Goal: Information Seeking & Learning: Learn about a topic

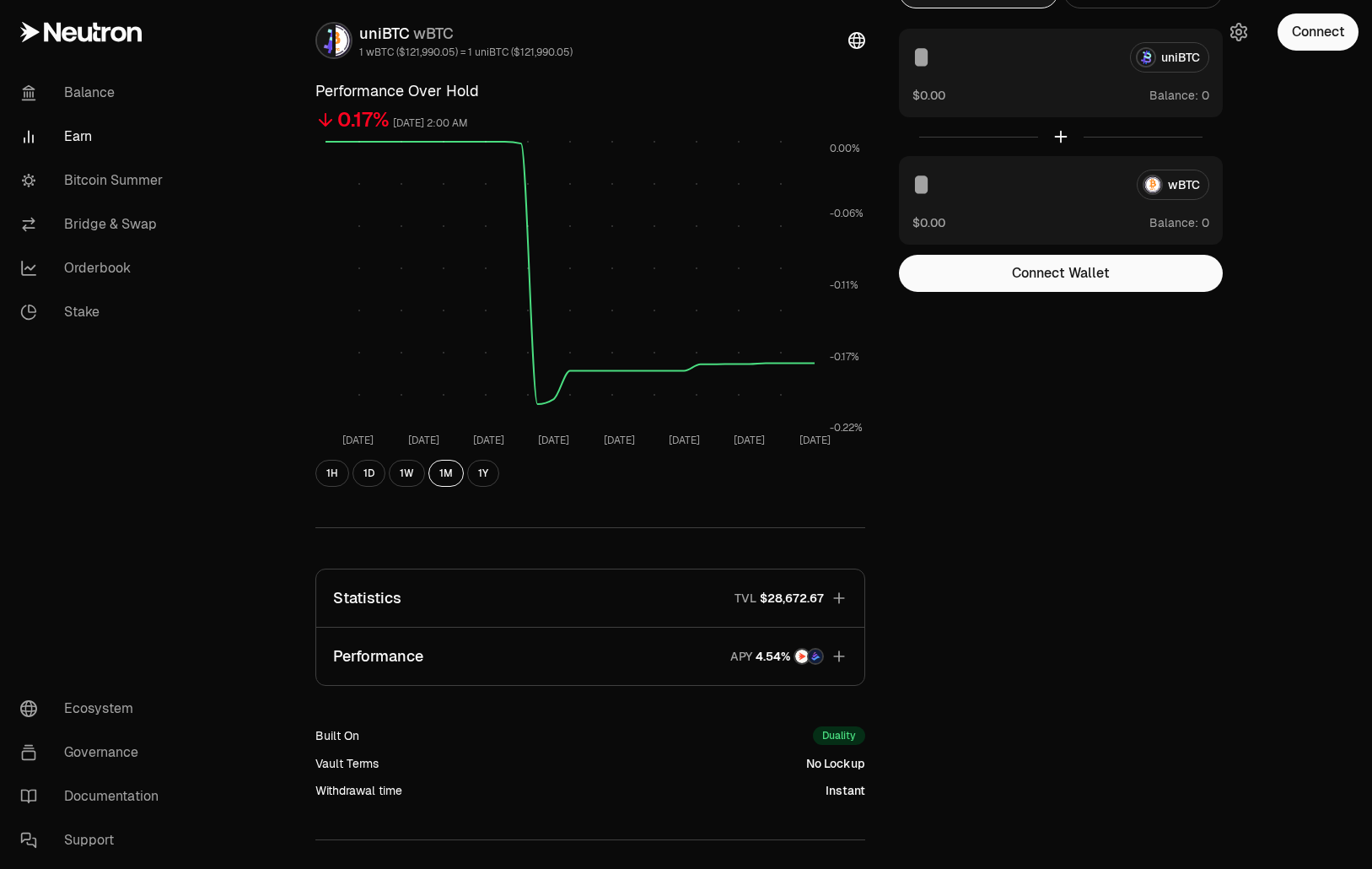
scroll to position [226, 0]
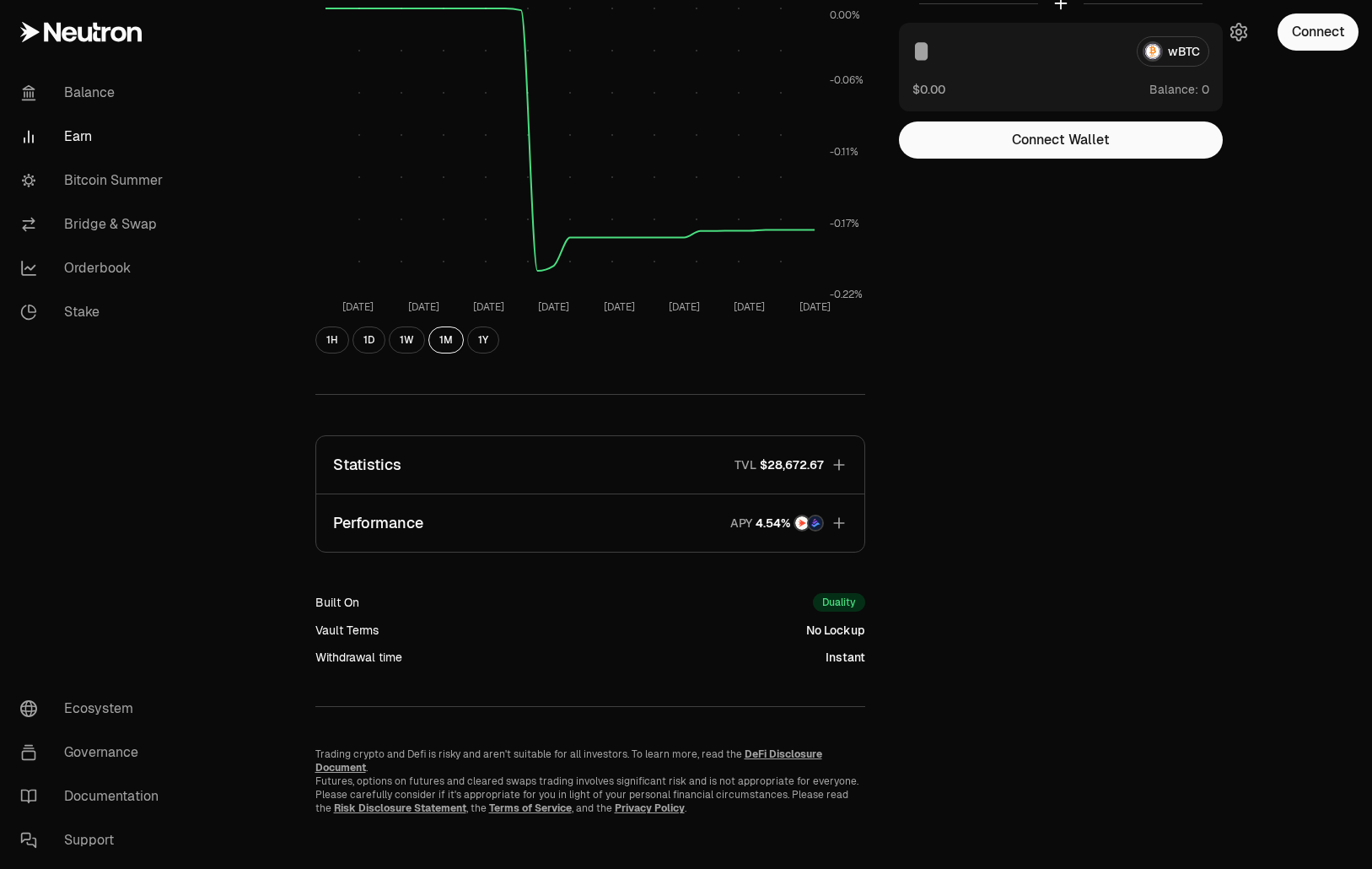
click at [602, 515] on button "Performance APY" at bounding box center [590, 522] width 548 height 57
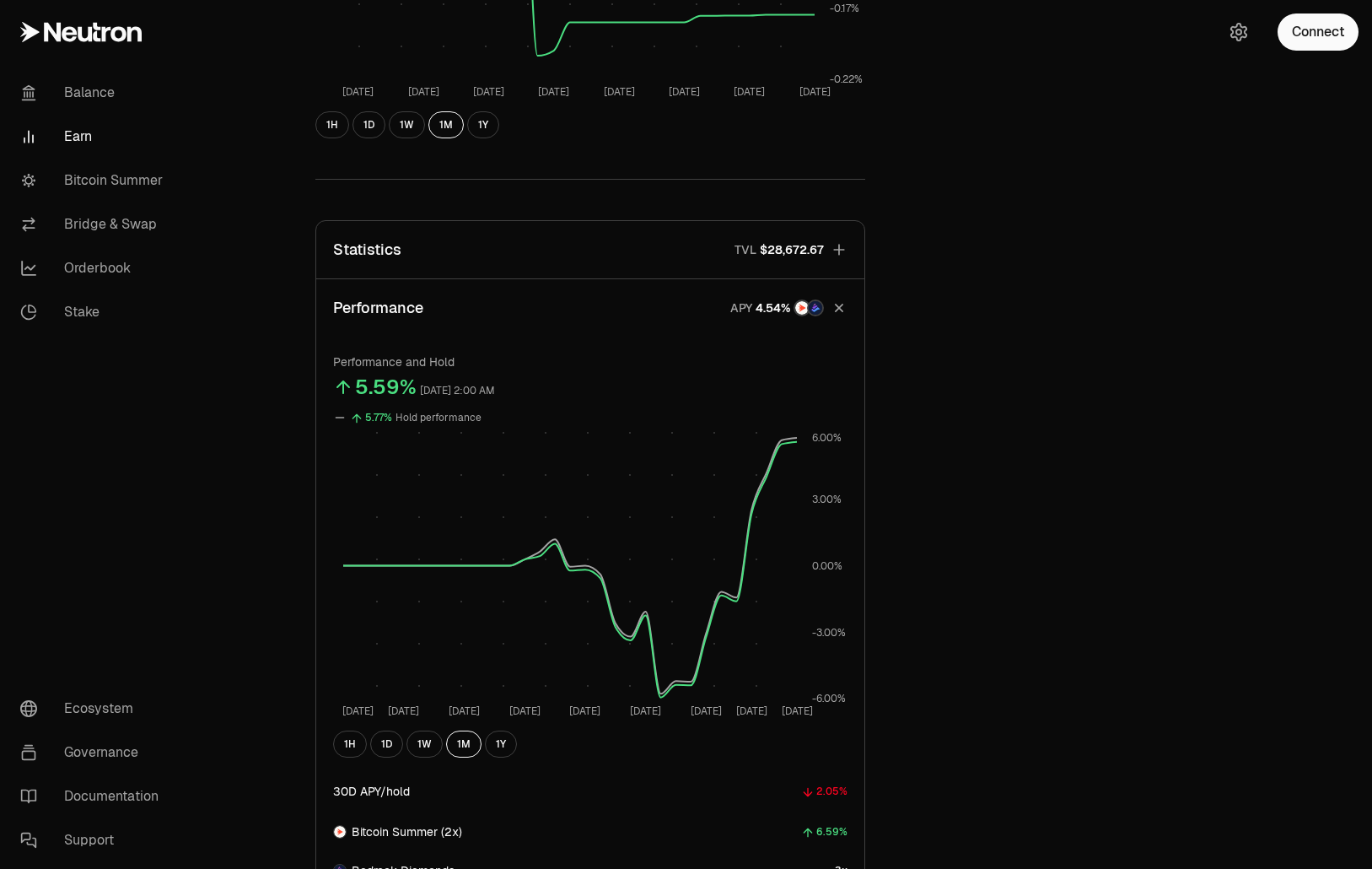
scroll to position [395, 0]
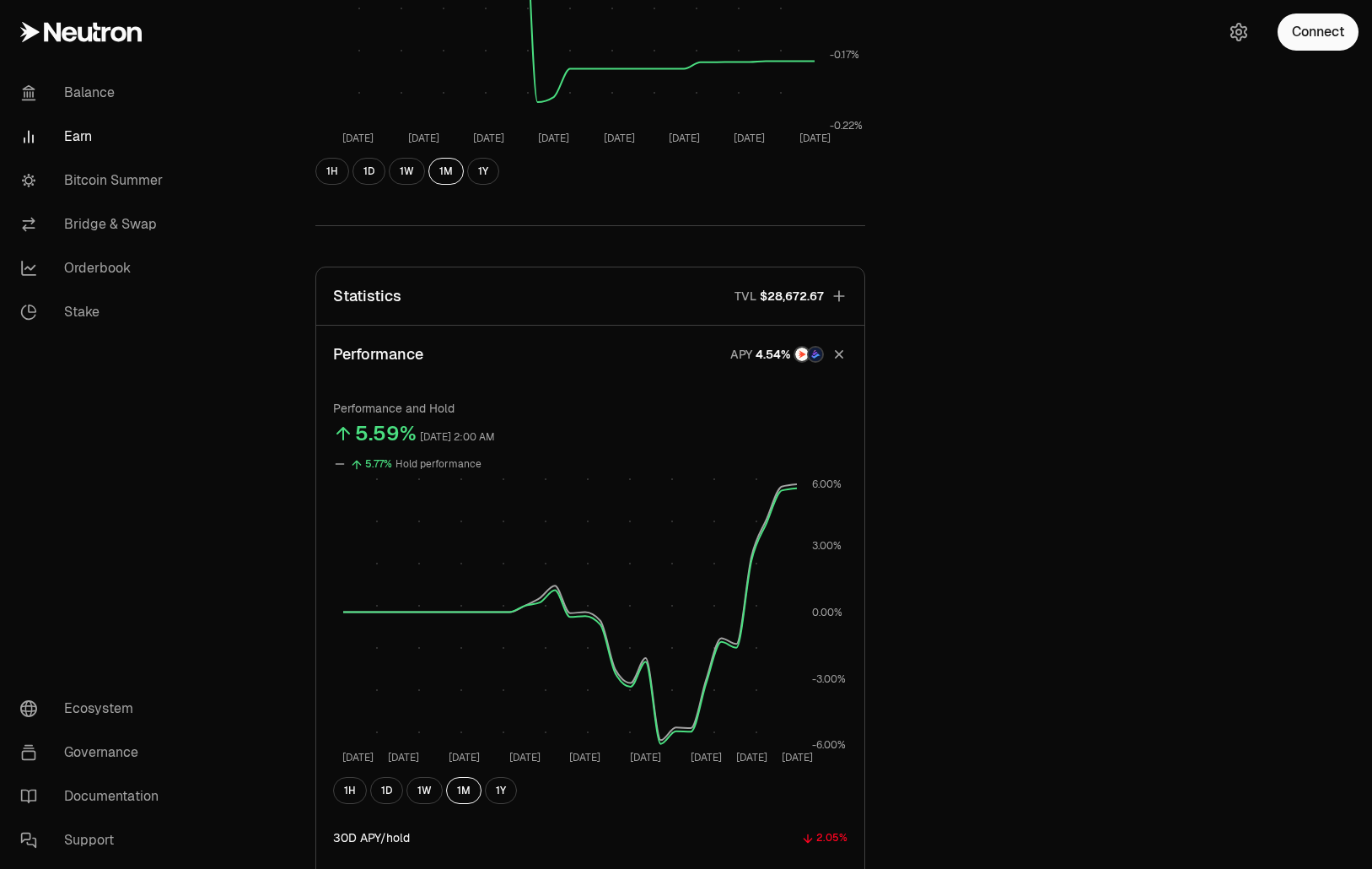
click at [660, 295] on button "Statistics TVL $28,672.67" at bounding box center [590, 295] width 548 height 57
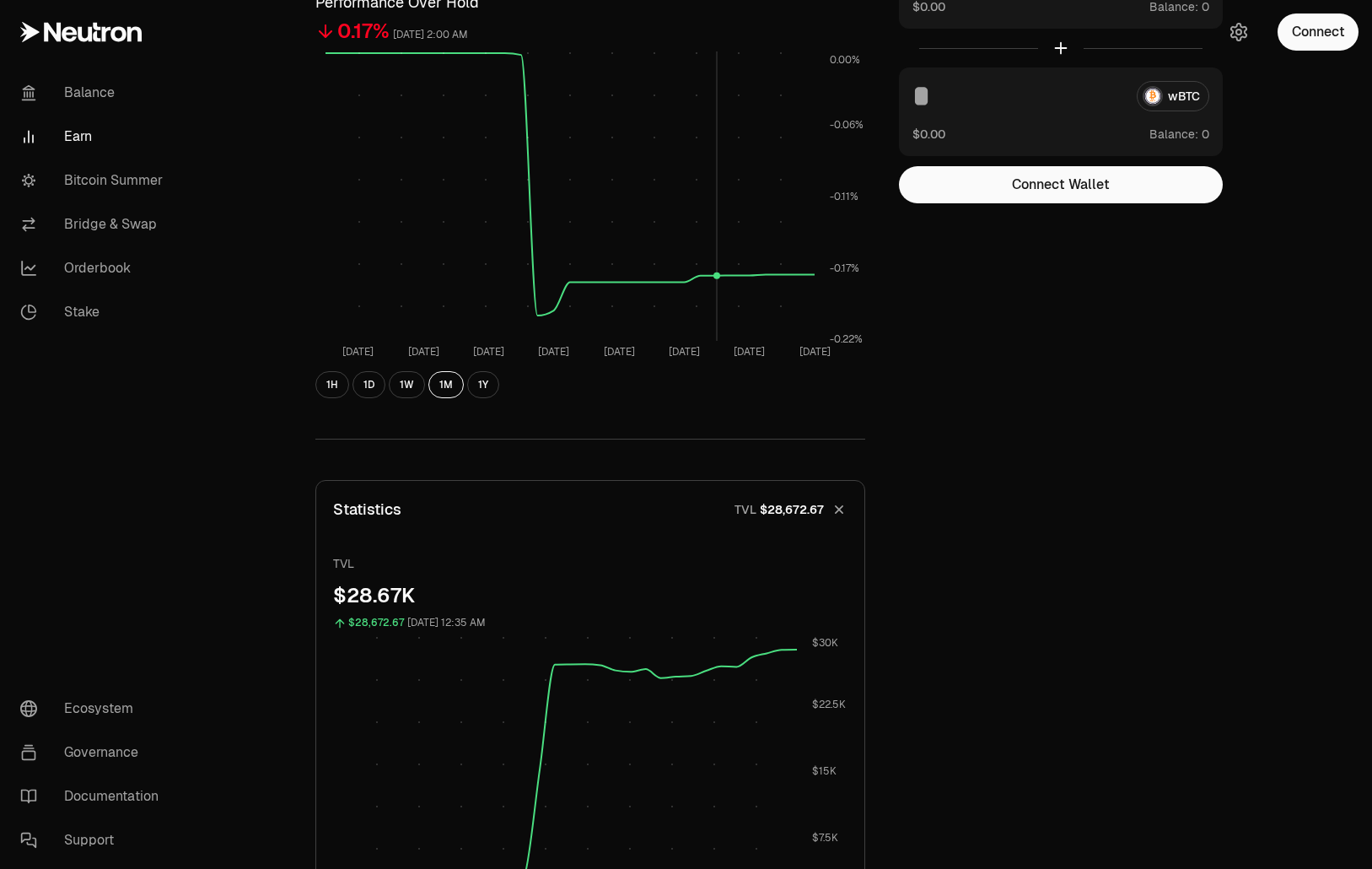
scroll to position [0, 0]
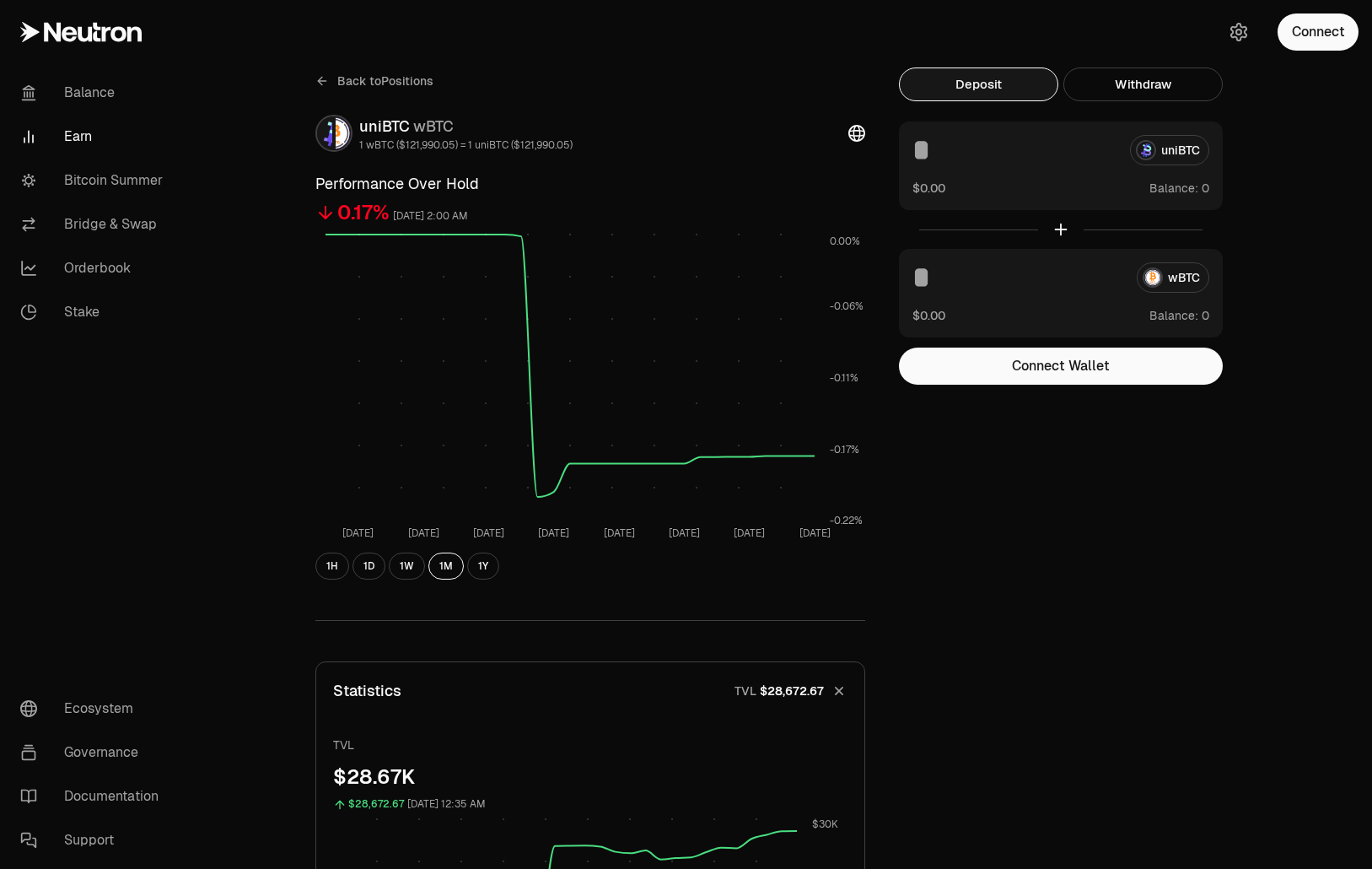
click at [348, 80] on span "Back to Positions" at bounding box center [385, 81] width 96 height 17
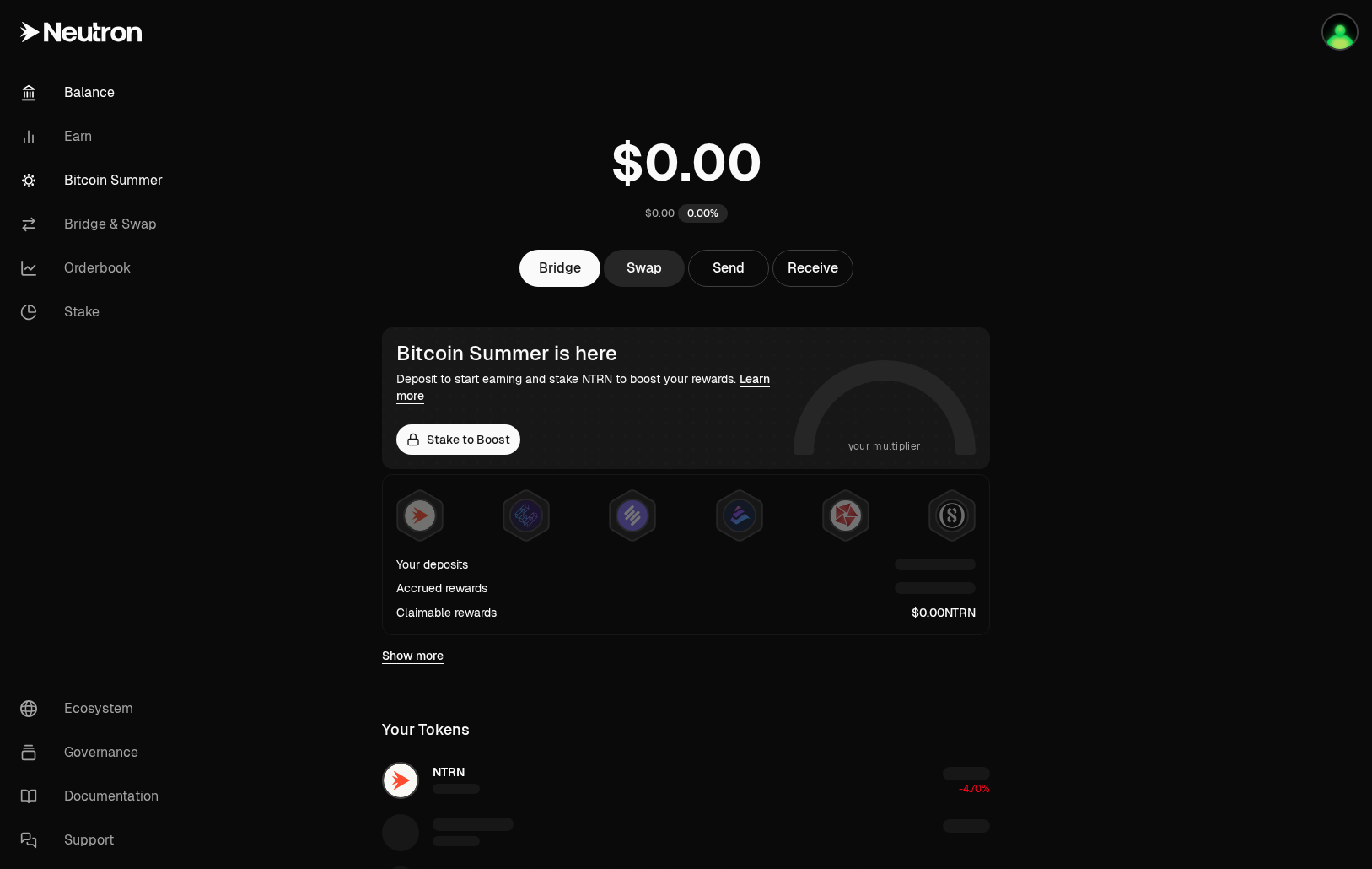
click at [137, 180] on link "Bitcoin Summer" at bounding box center [94, 181] width 175 height 44
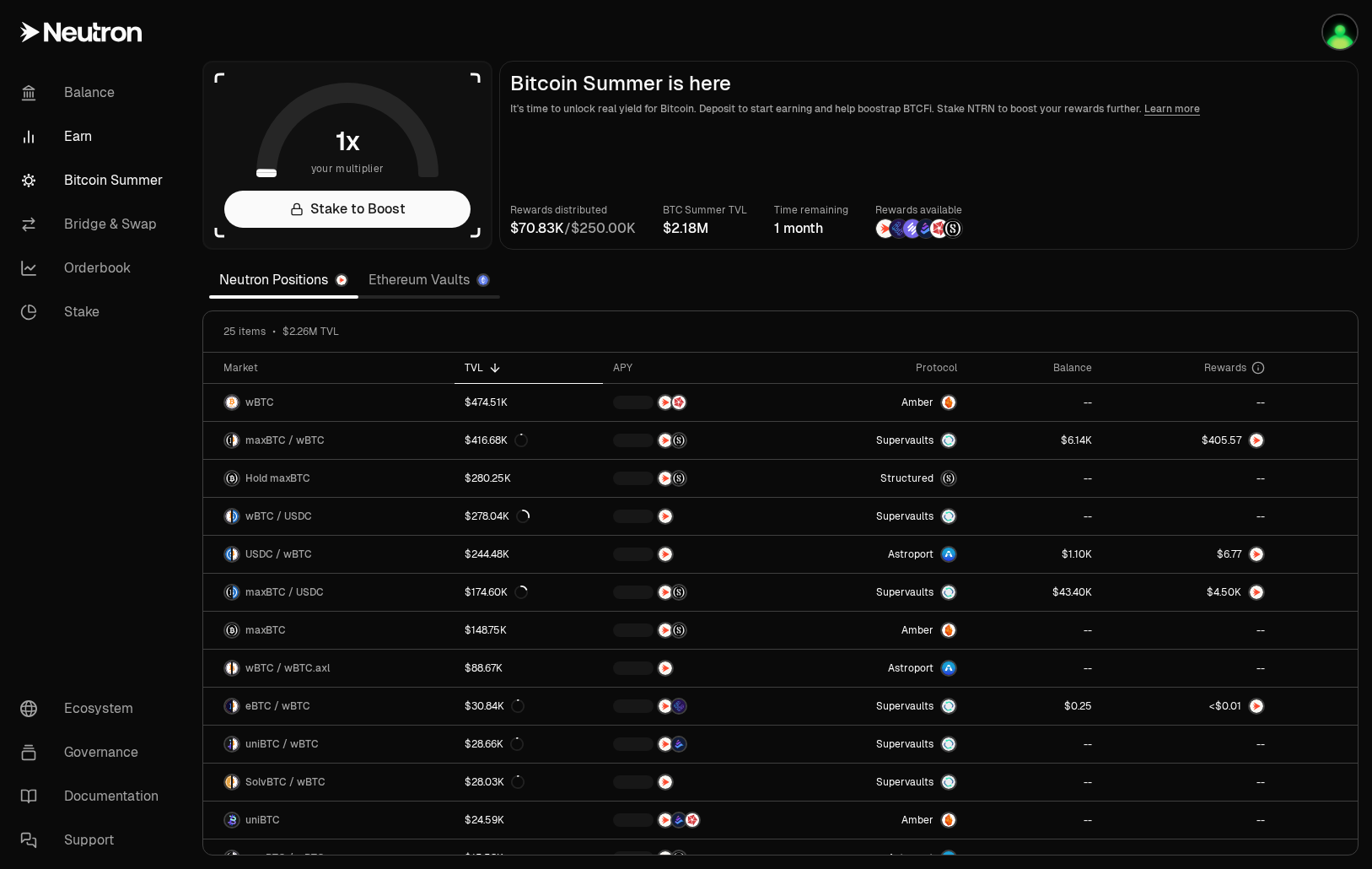
click at [102, 156] on link "Earn" at bounding box center [94, 137] width 175 height 44
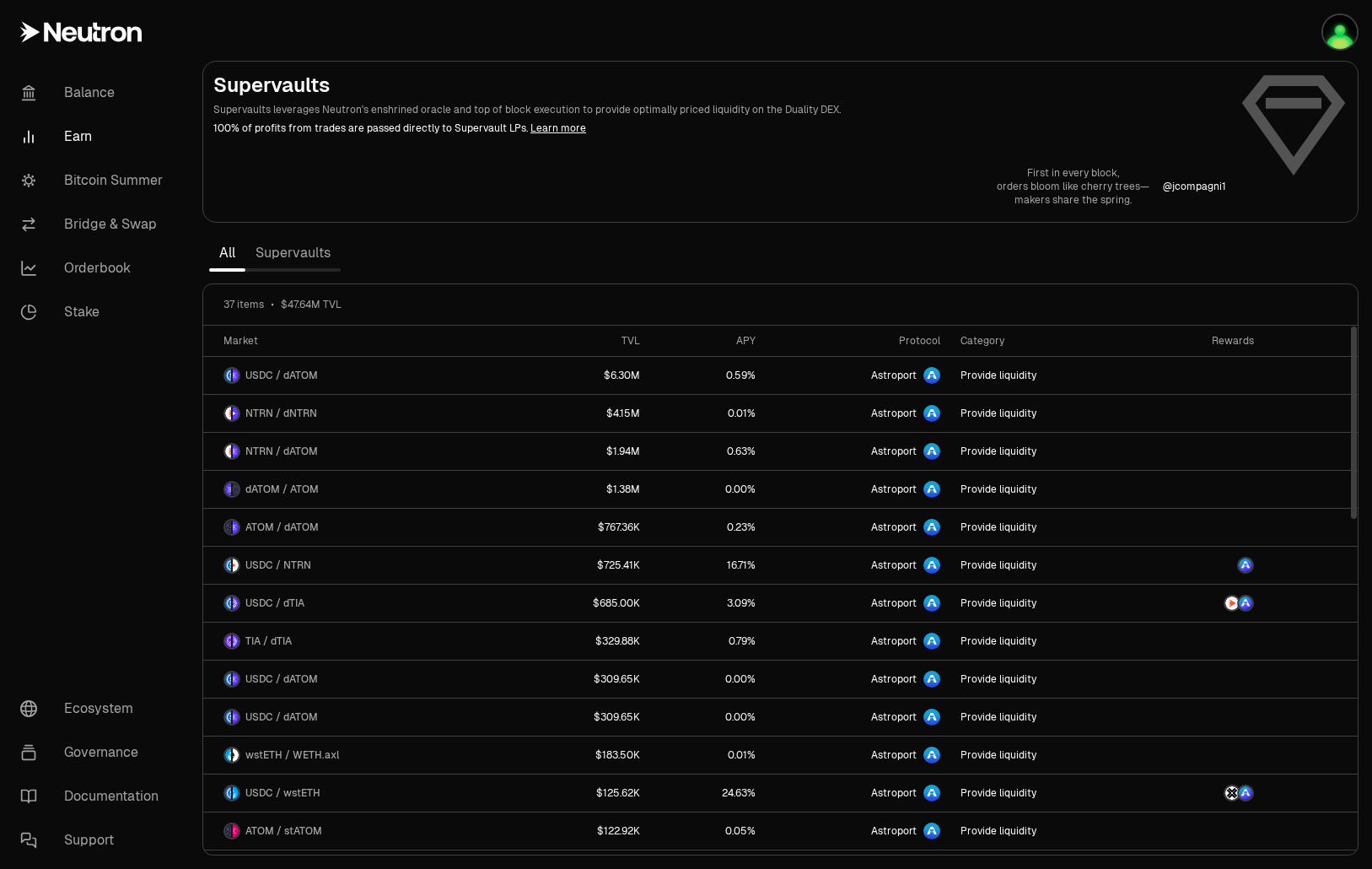
click at [298, 253] on link "Supervaults" at bounding box center [292, 253] width 95 height 34
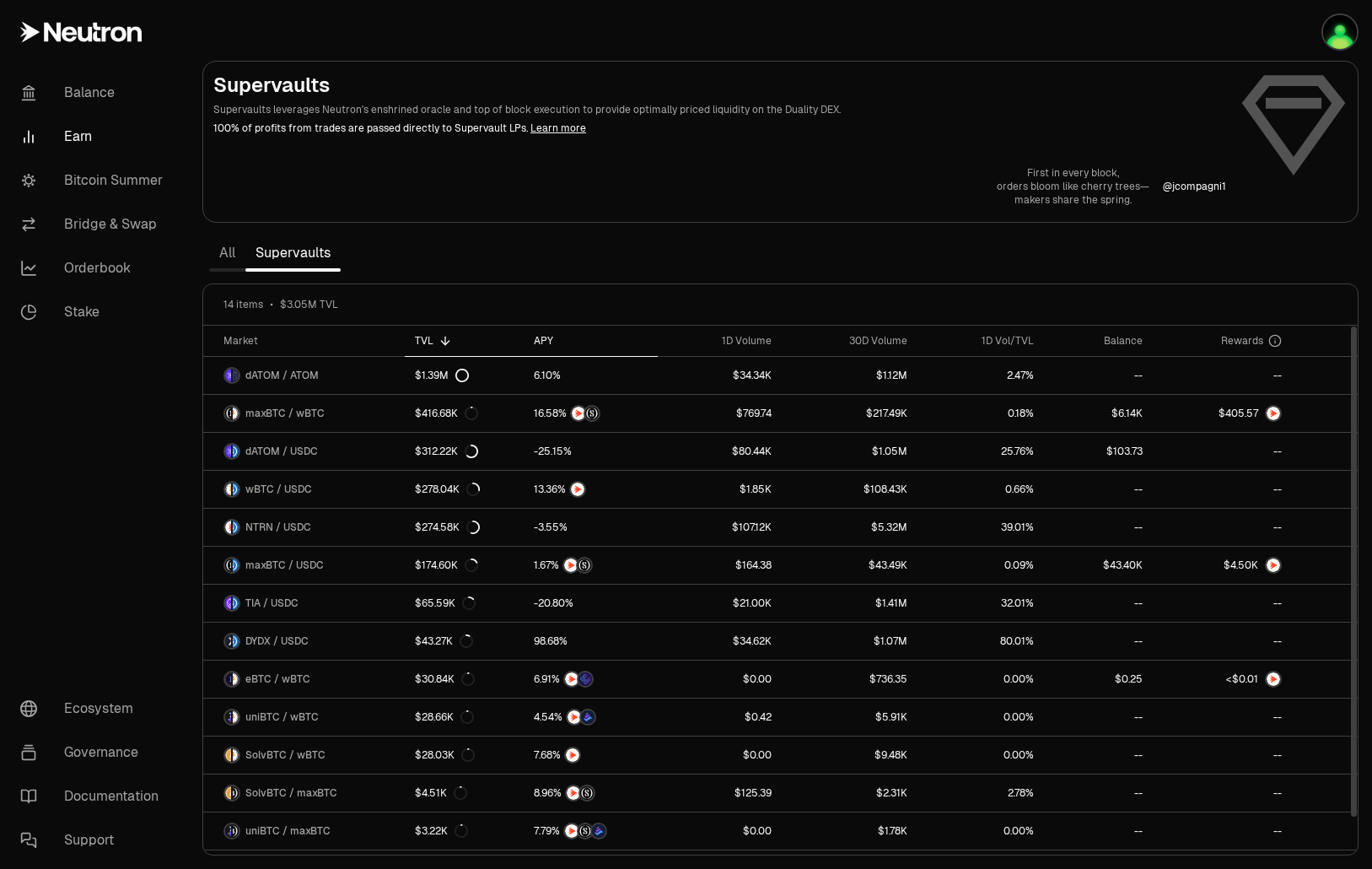
click at [539, 335] on div "APY" at bounding box center [591, 340] width 114 height 13
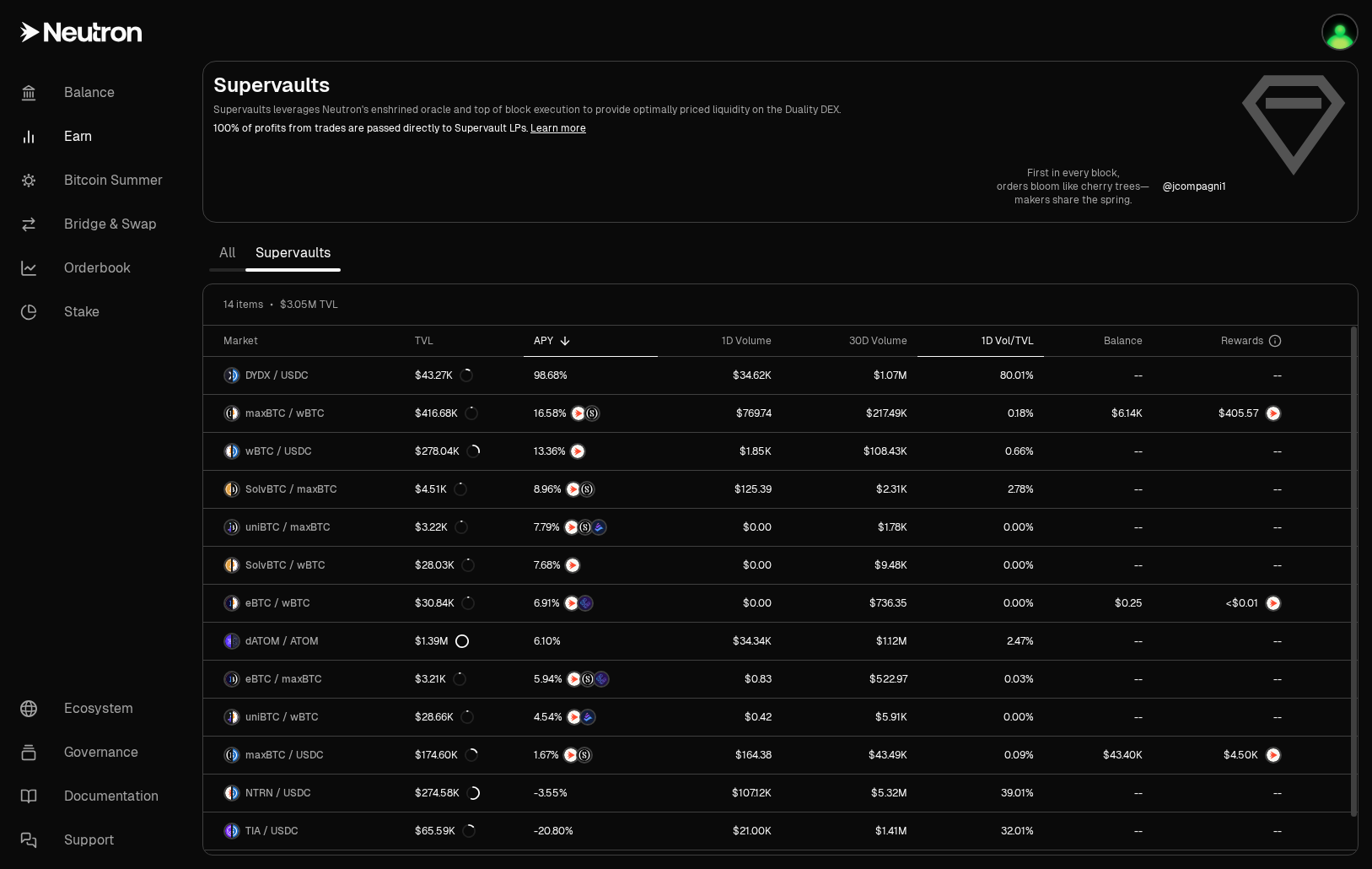
click at [1005, 336] on div "1D Vol/TVL" at bounding box center [981, 340] width 107 height 13
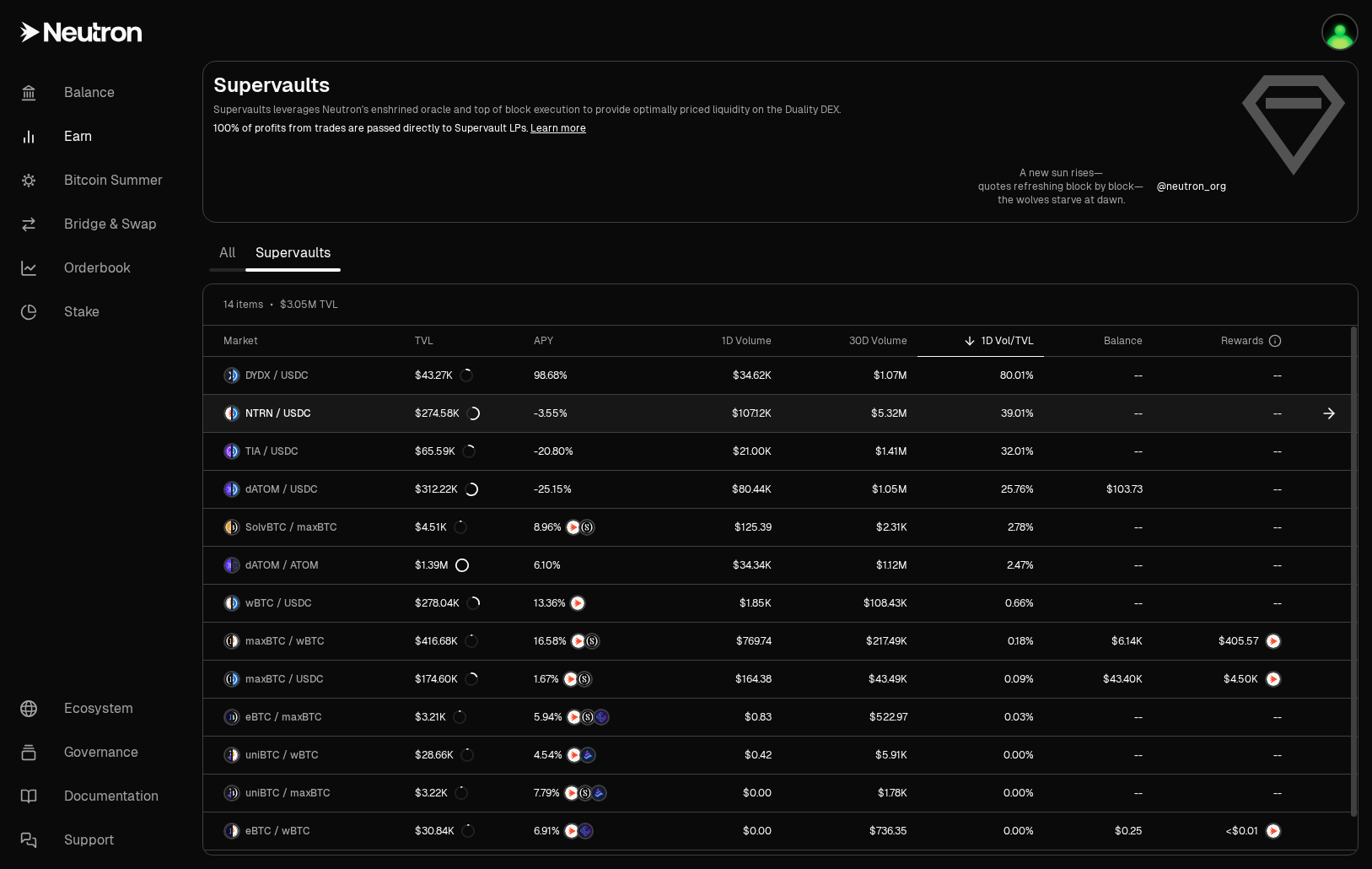
click at [1005, 412] on link "39.01%" at bounding box center [981, 413] width 127 height 37
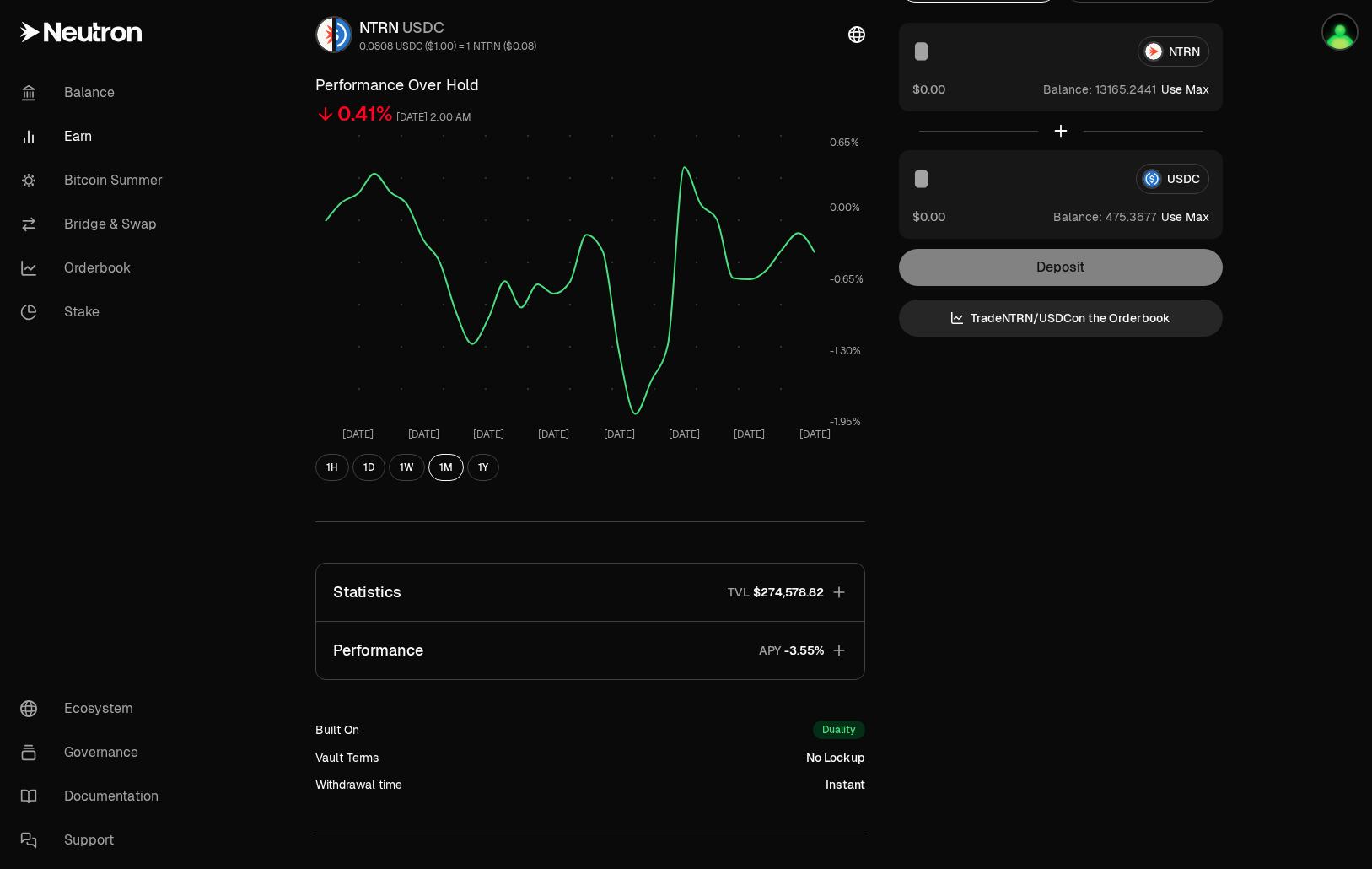
scroll to position [226, 0]
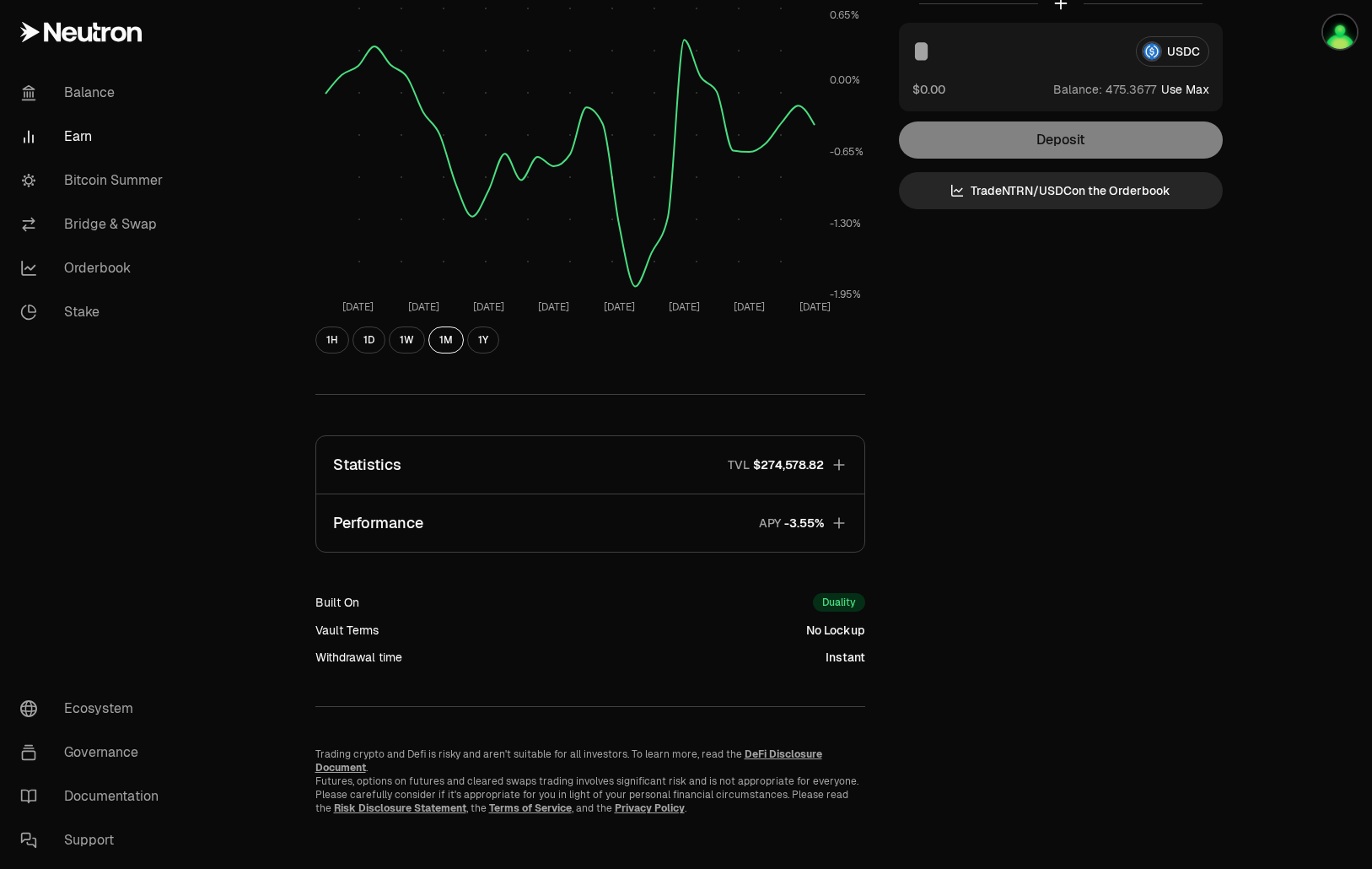
click at [585, 536] on button "Performance APY" at bounding box center [590, 522] width 548 height 57
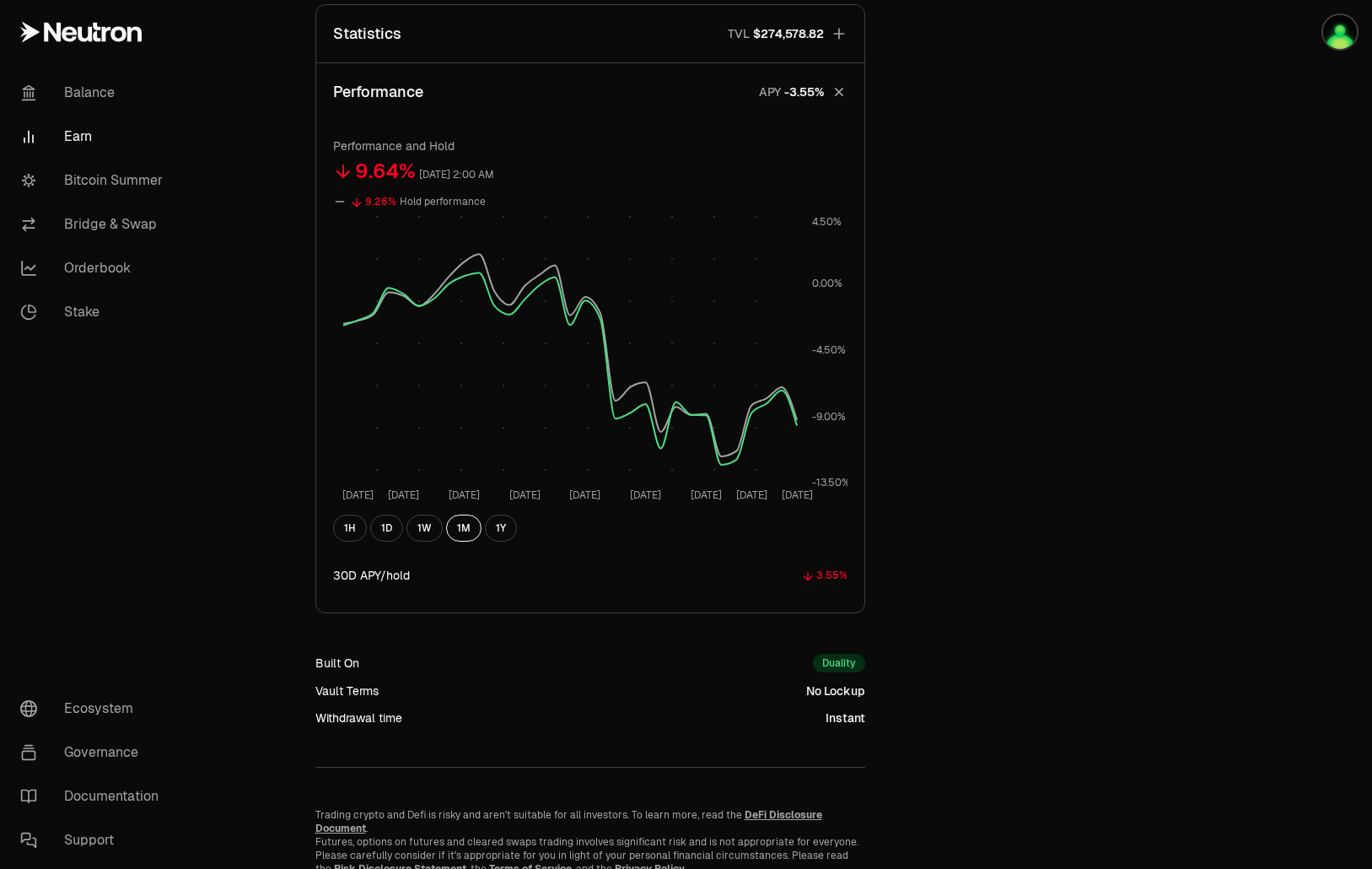
scroll to position [718, 0]
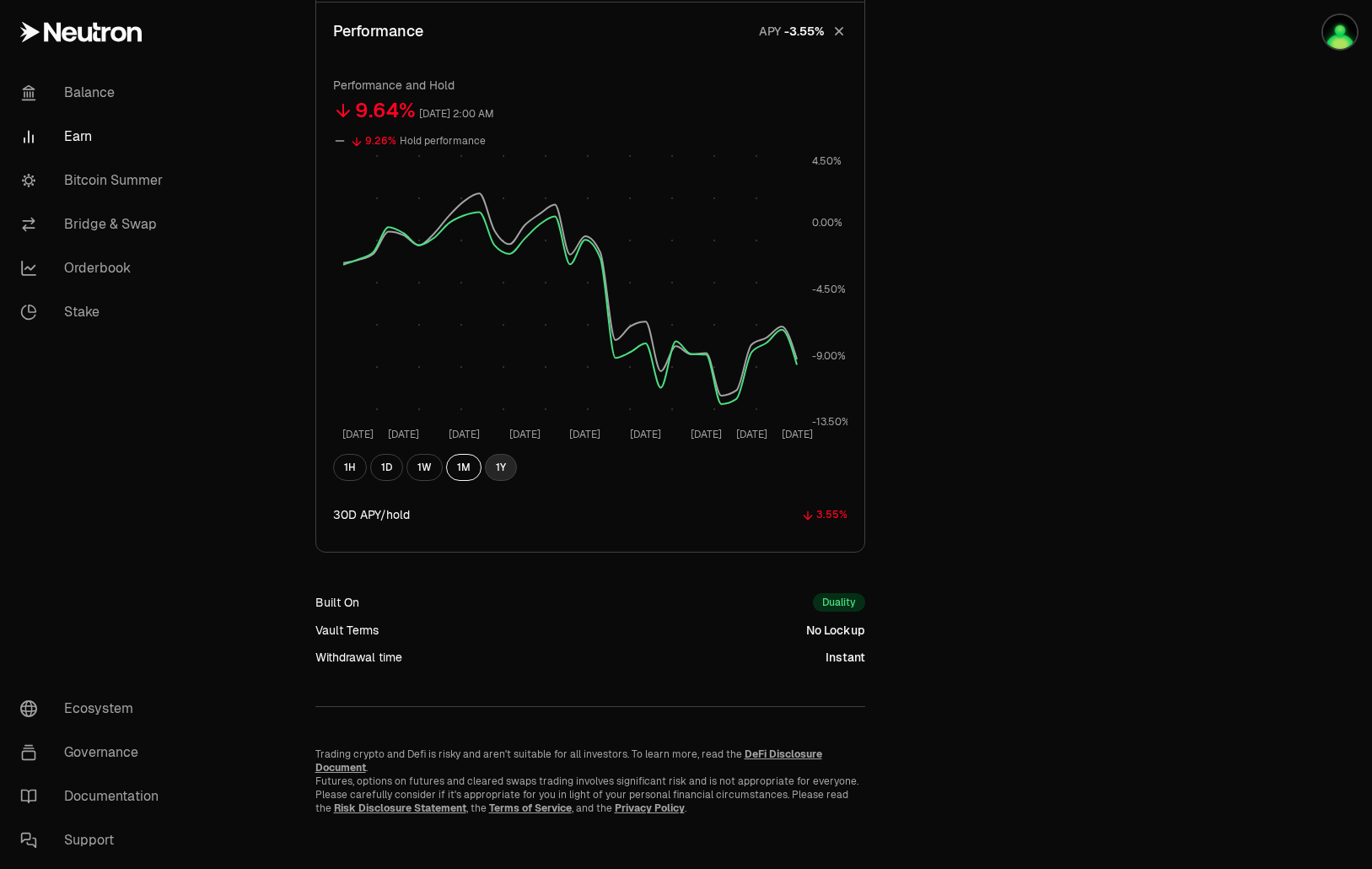
click at [504, 476] on button "1Y" at bounding box center [501, 467] width 32 height 27
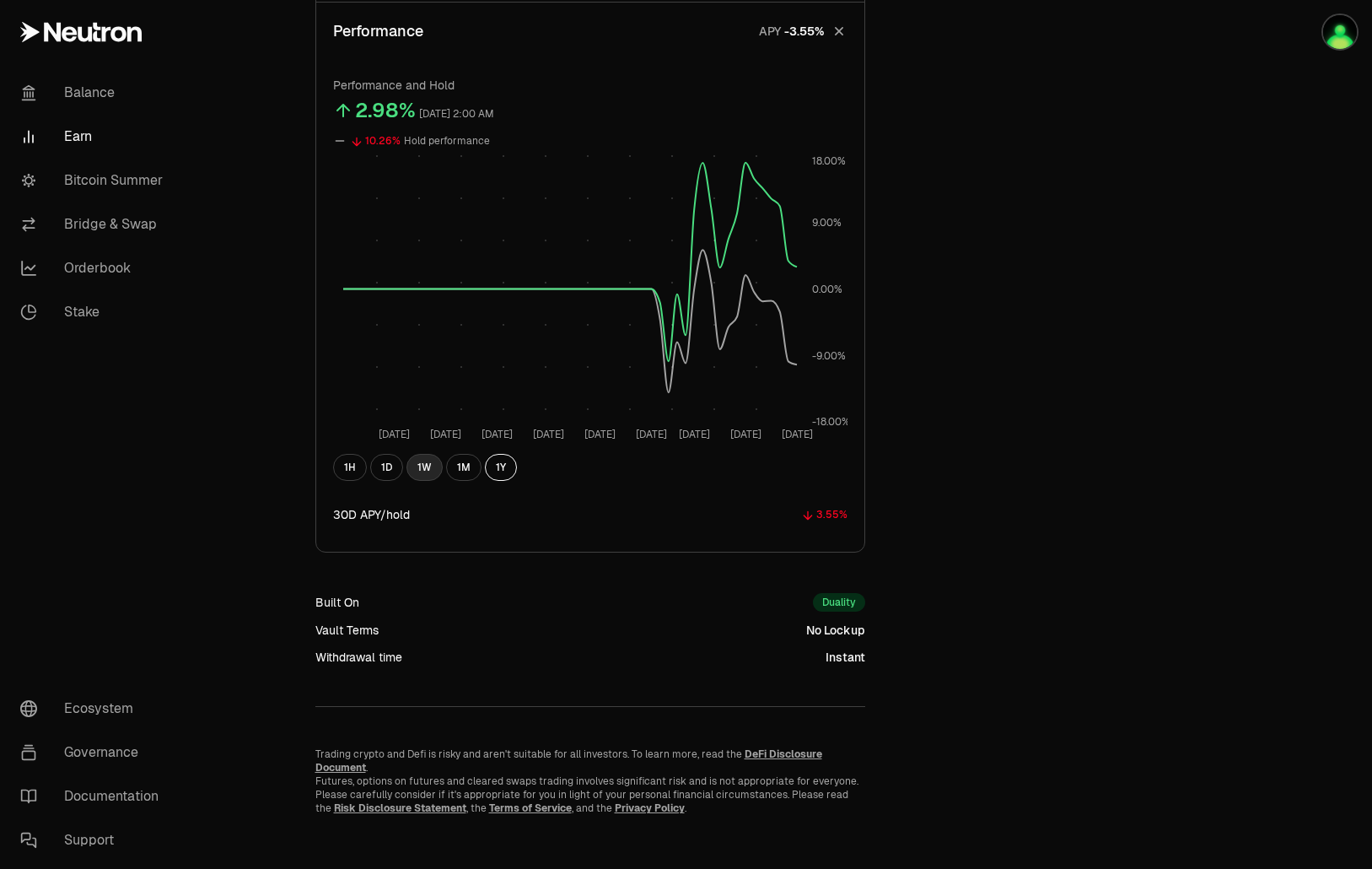
click at [427, 471] on button "1W" at bounding box center [425, 467] width 36 height 27
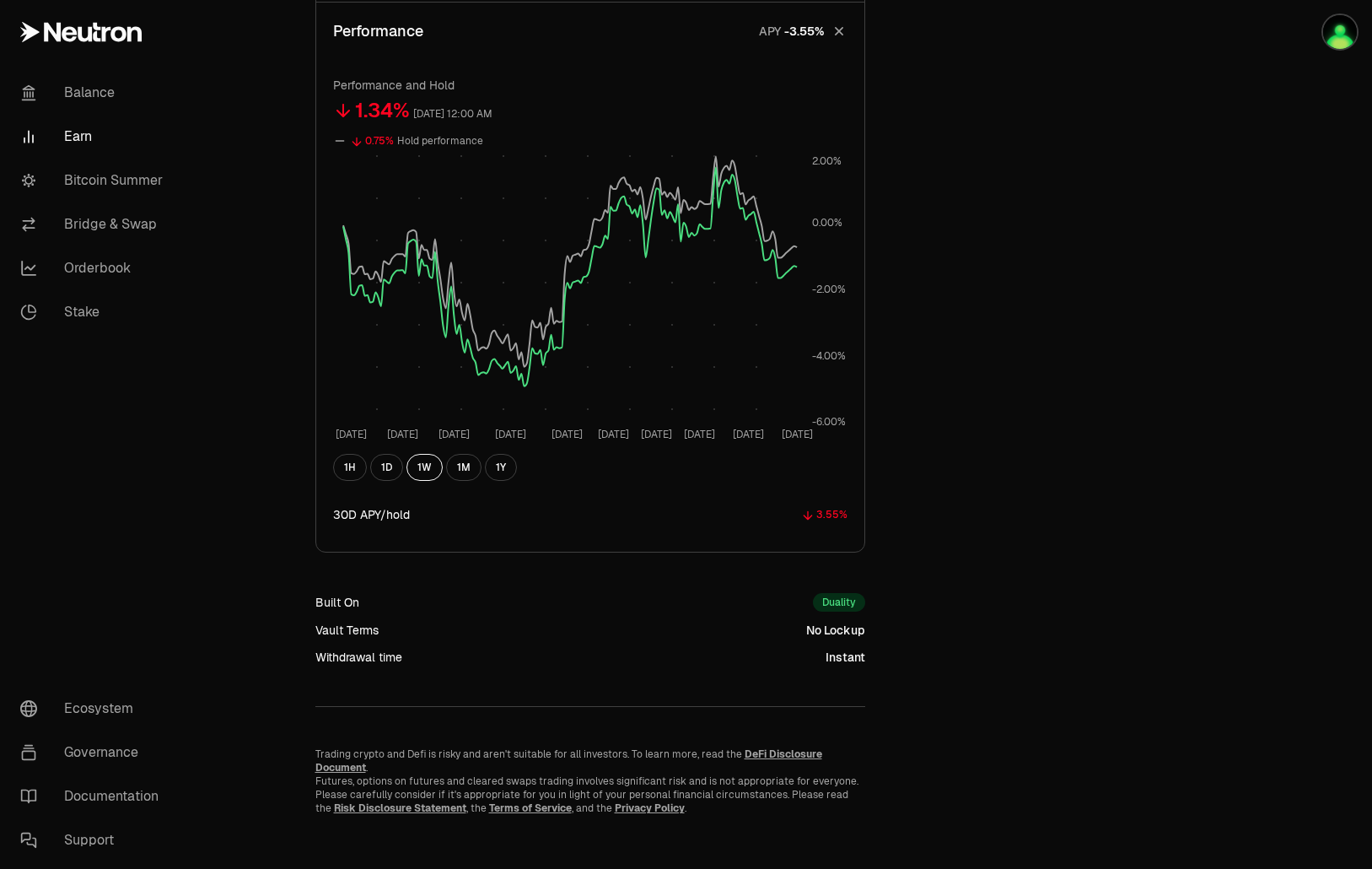
click at [478, 455] on div "1H 1D 1W 1M 1Y" at bounding box center [590, 467] width 514 height 27
click at [474, 462] on button "1M" at bounding box center [463, 467] width 35 height 27
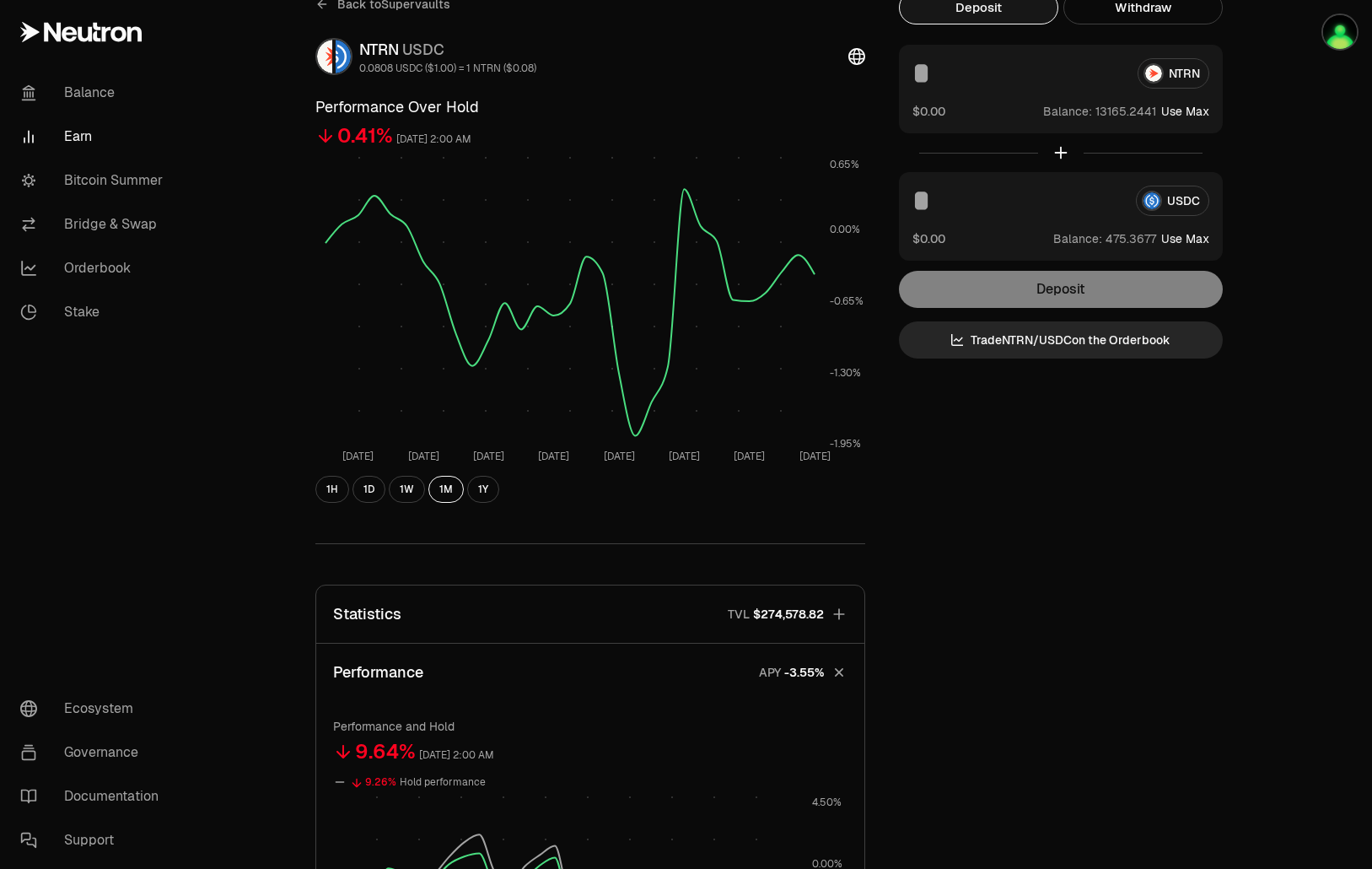
scroll to position [43, 0]
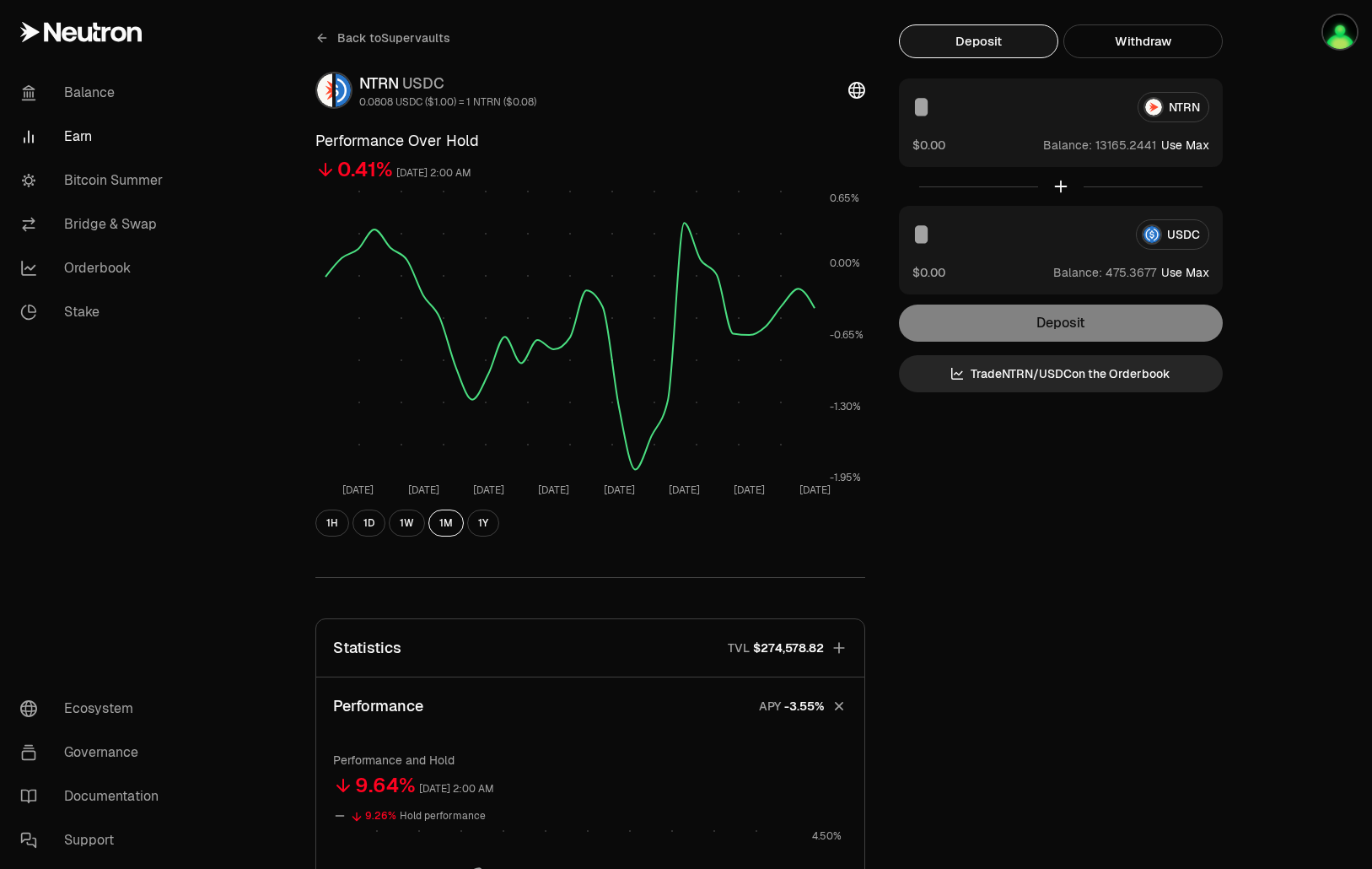
click at [393, 35] on span "Back to Supervaults" at bounding box center [393, 38] width 113 height 17
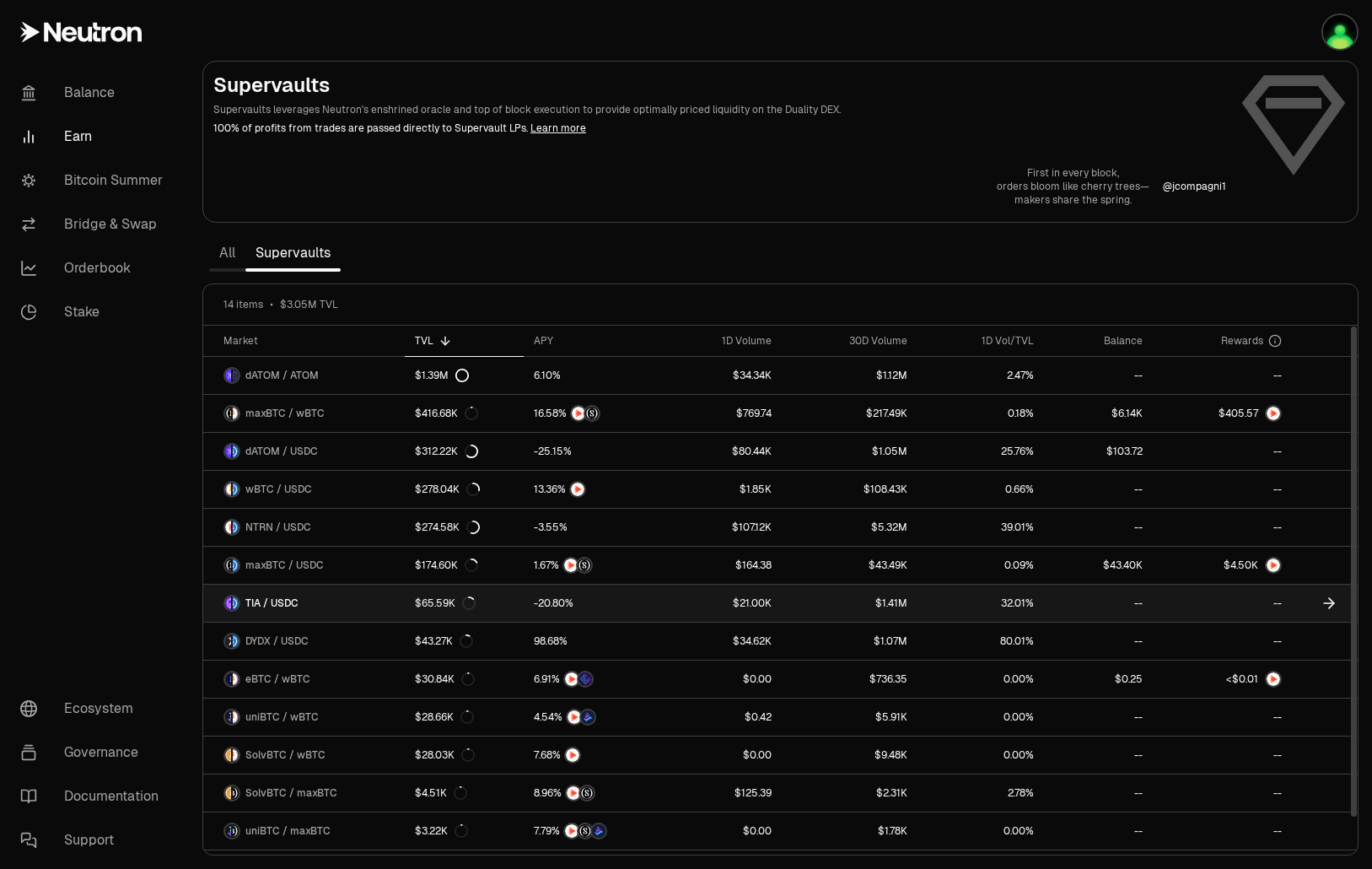
click at [994, 601] on link "32.01%" at bounding box center [981, 602] width 127 height 37
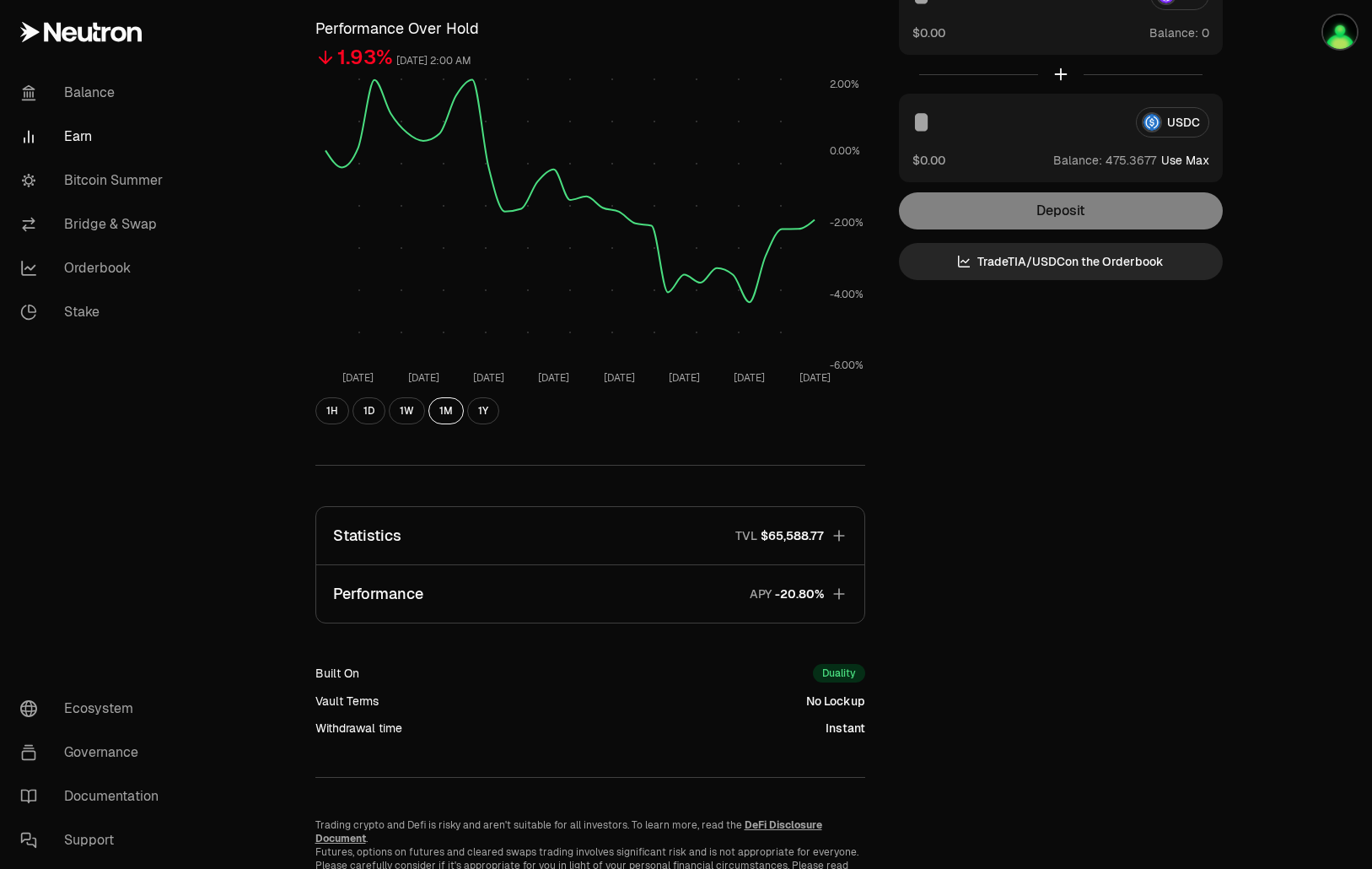
scroll to position [226, 0]
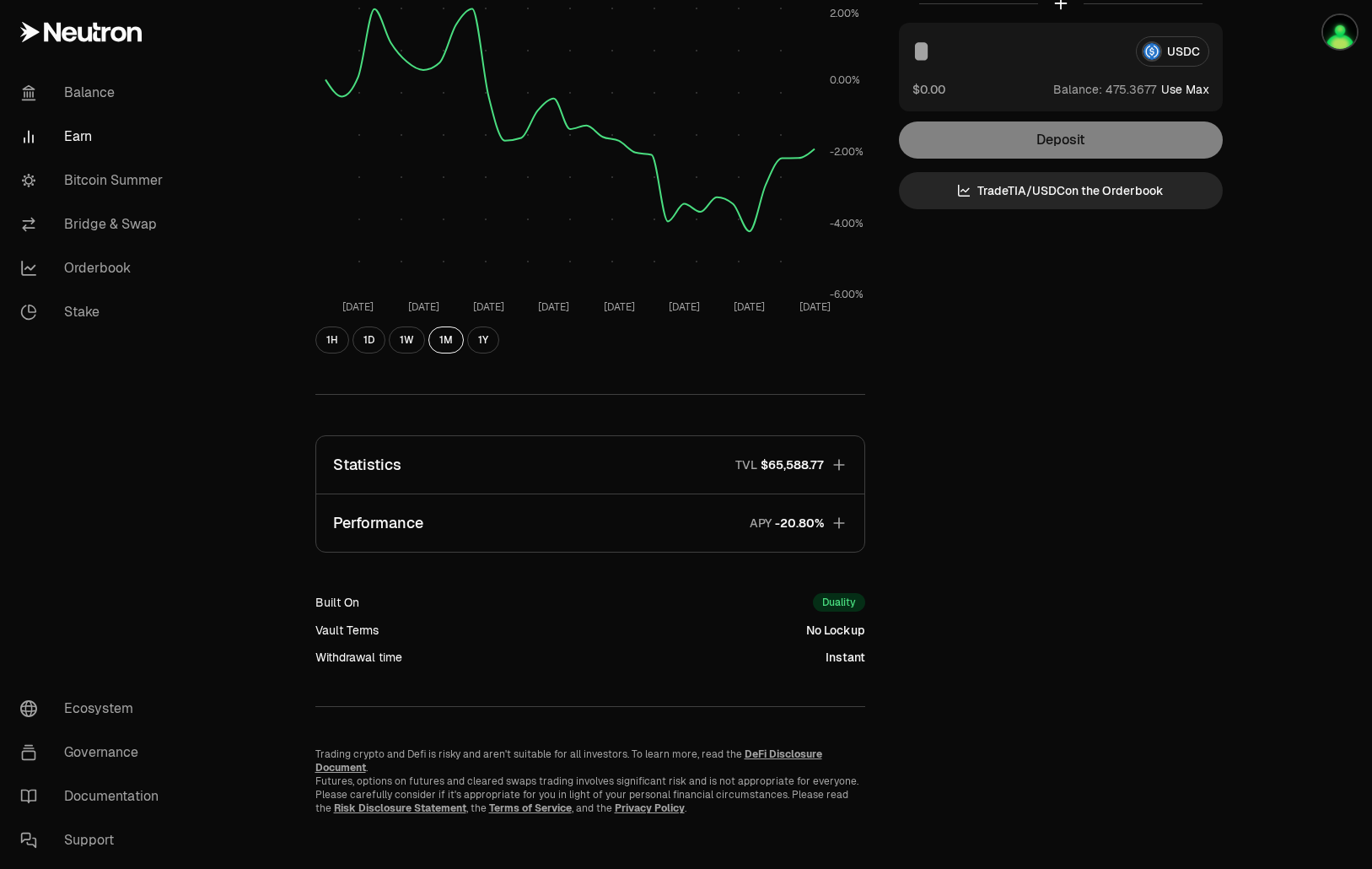
click at [641, 509] on button "Performance APY" at bounding box center [590, 522] width 548 height 57
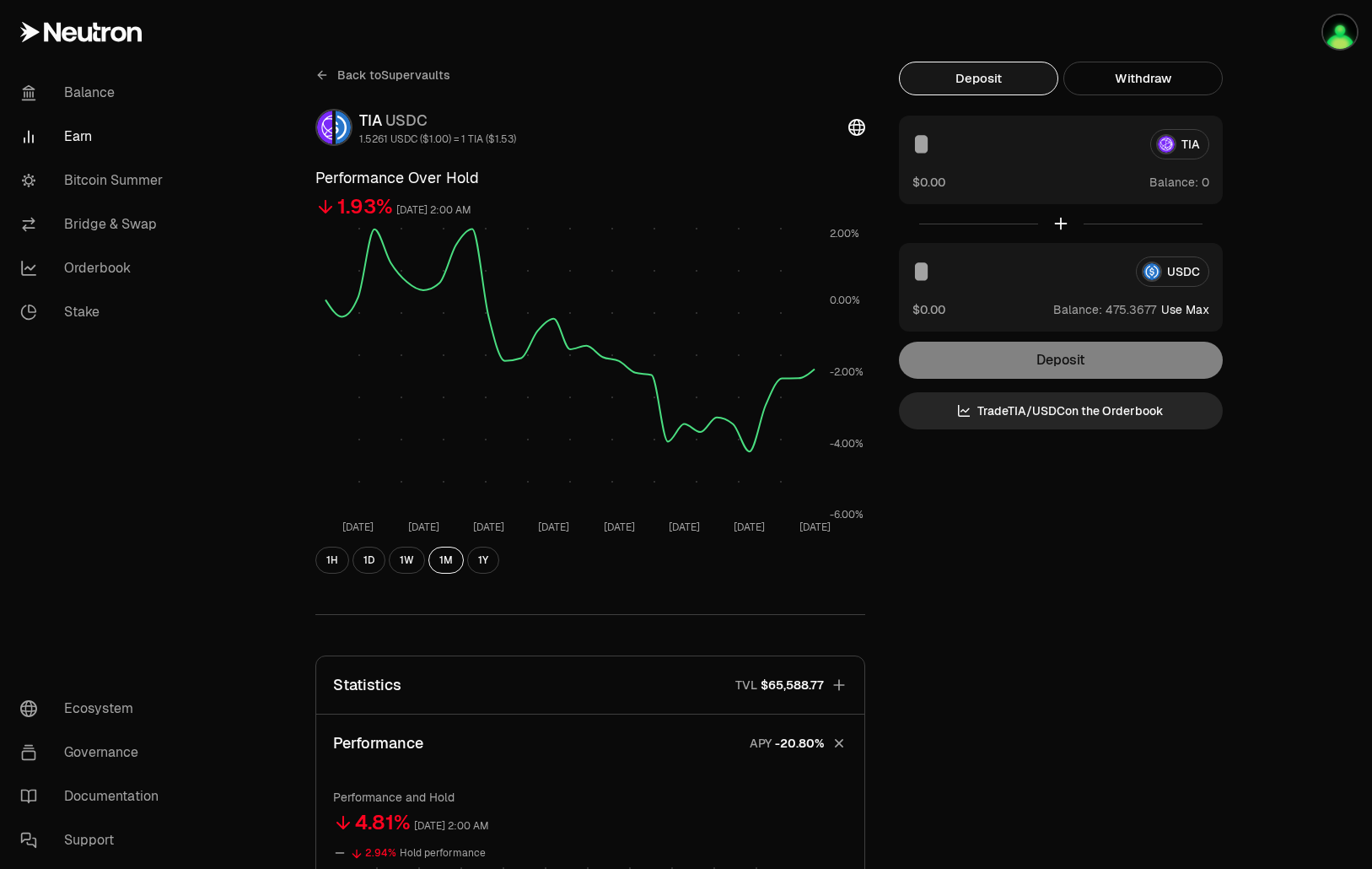
scroll to position [0, 0]
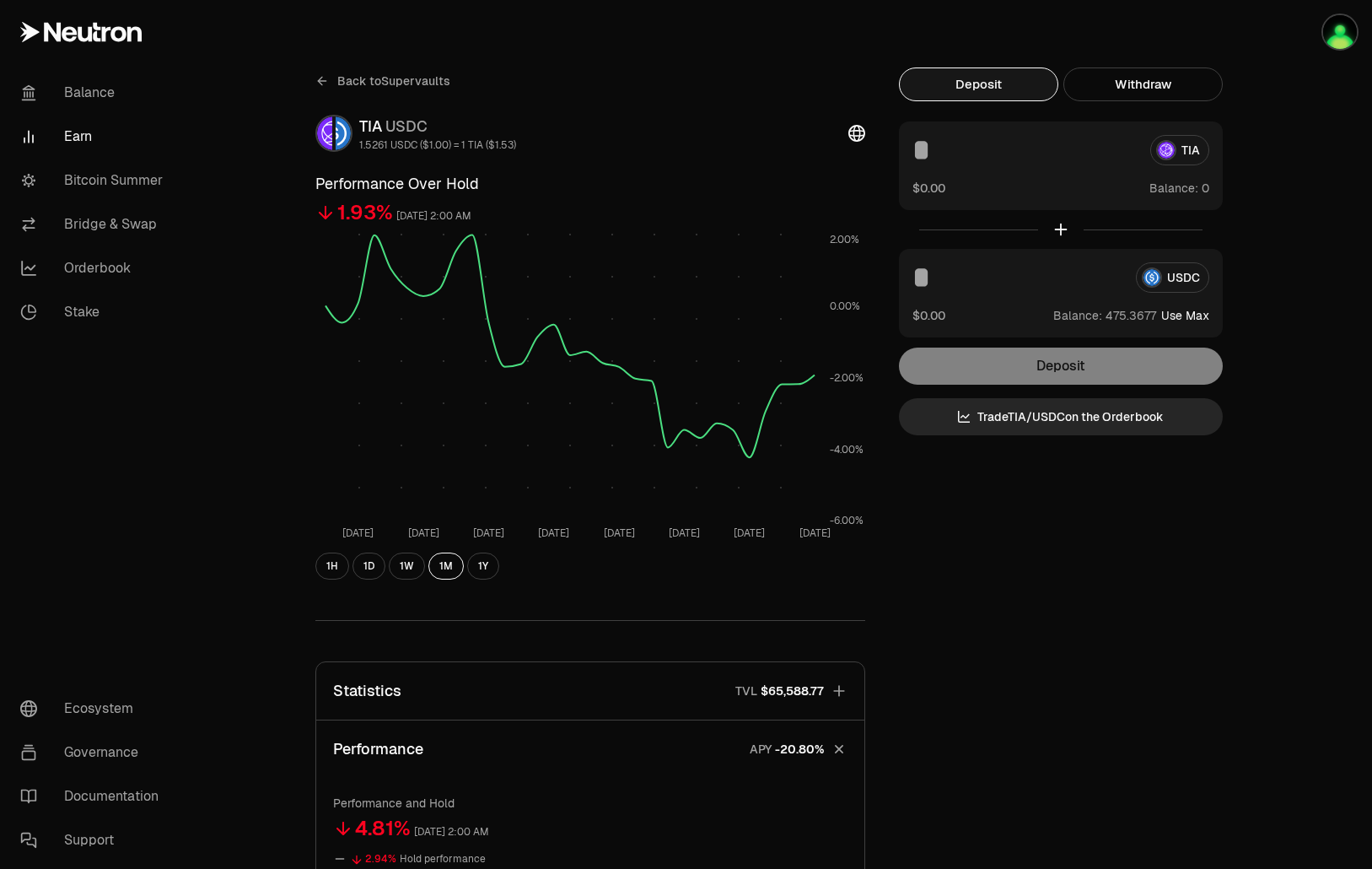
click at [648, 694] on button "Statistics TVL $65,588.77" at bounding box center [590, 690] width 548 height 57
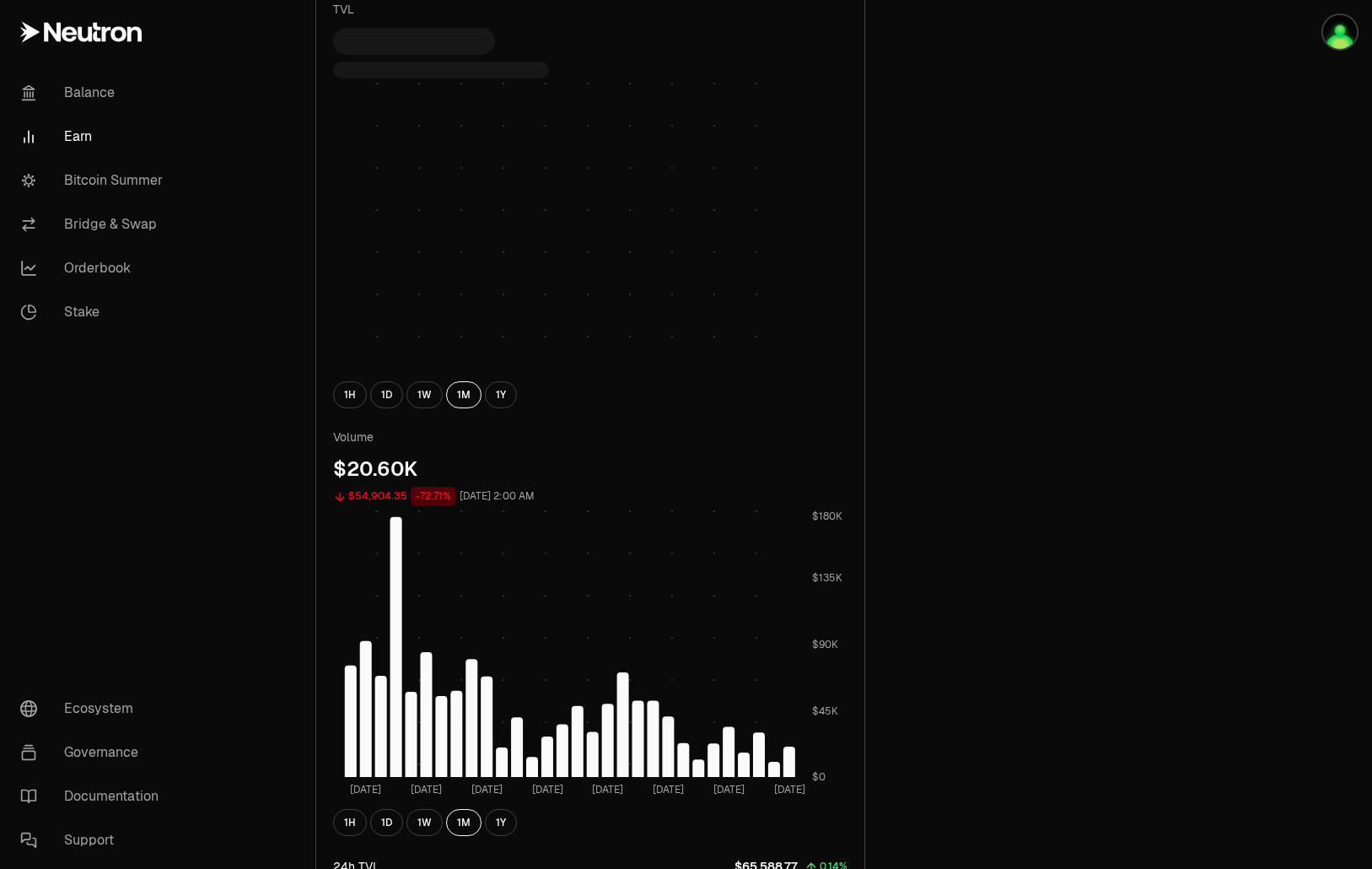
scroll to position [843, 0]
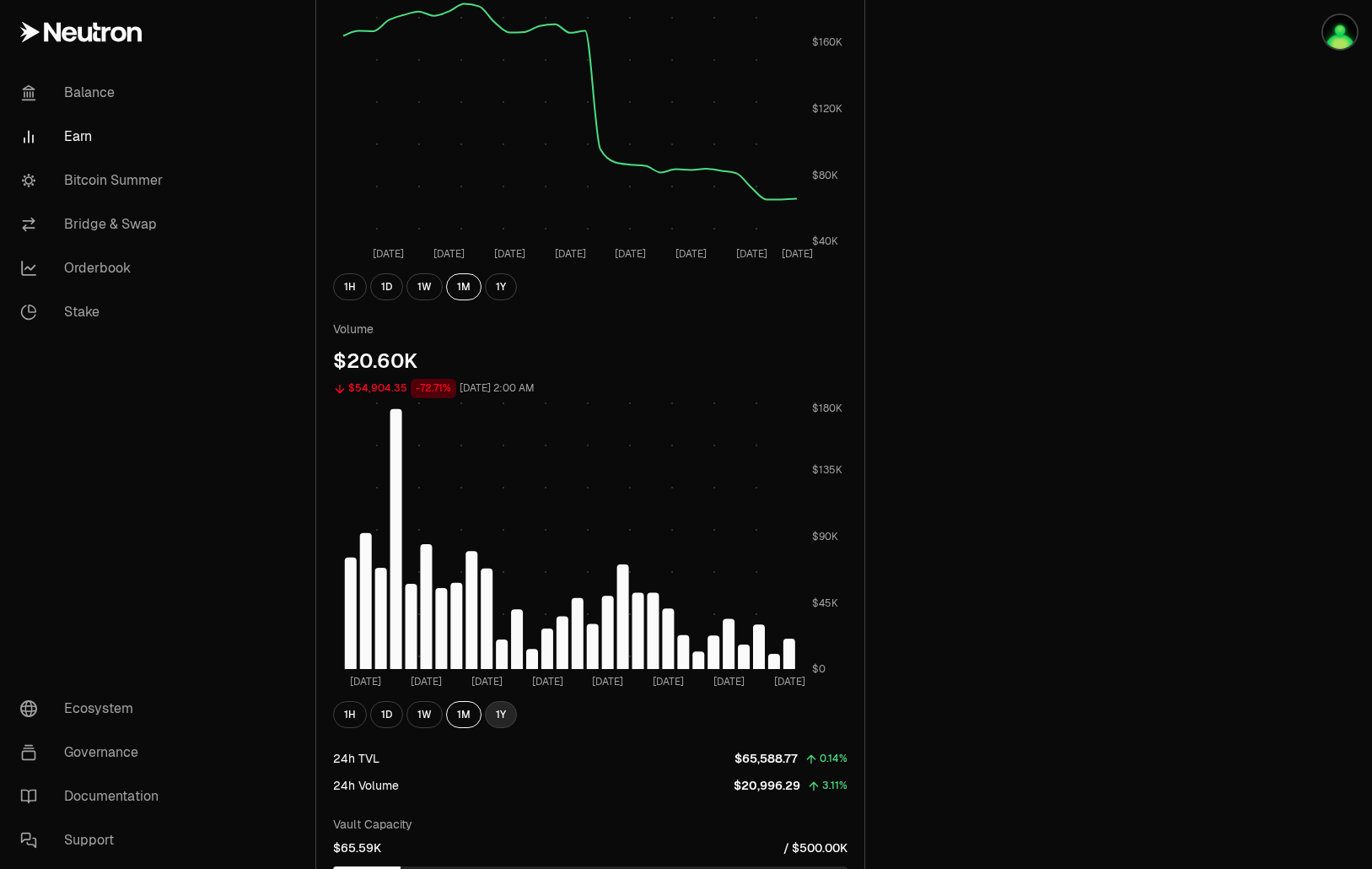
click at [497, 712] on button "1Y" at bounding box center [501, 714] width 32 height 27
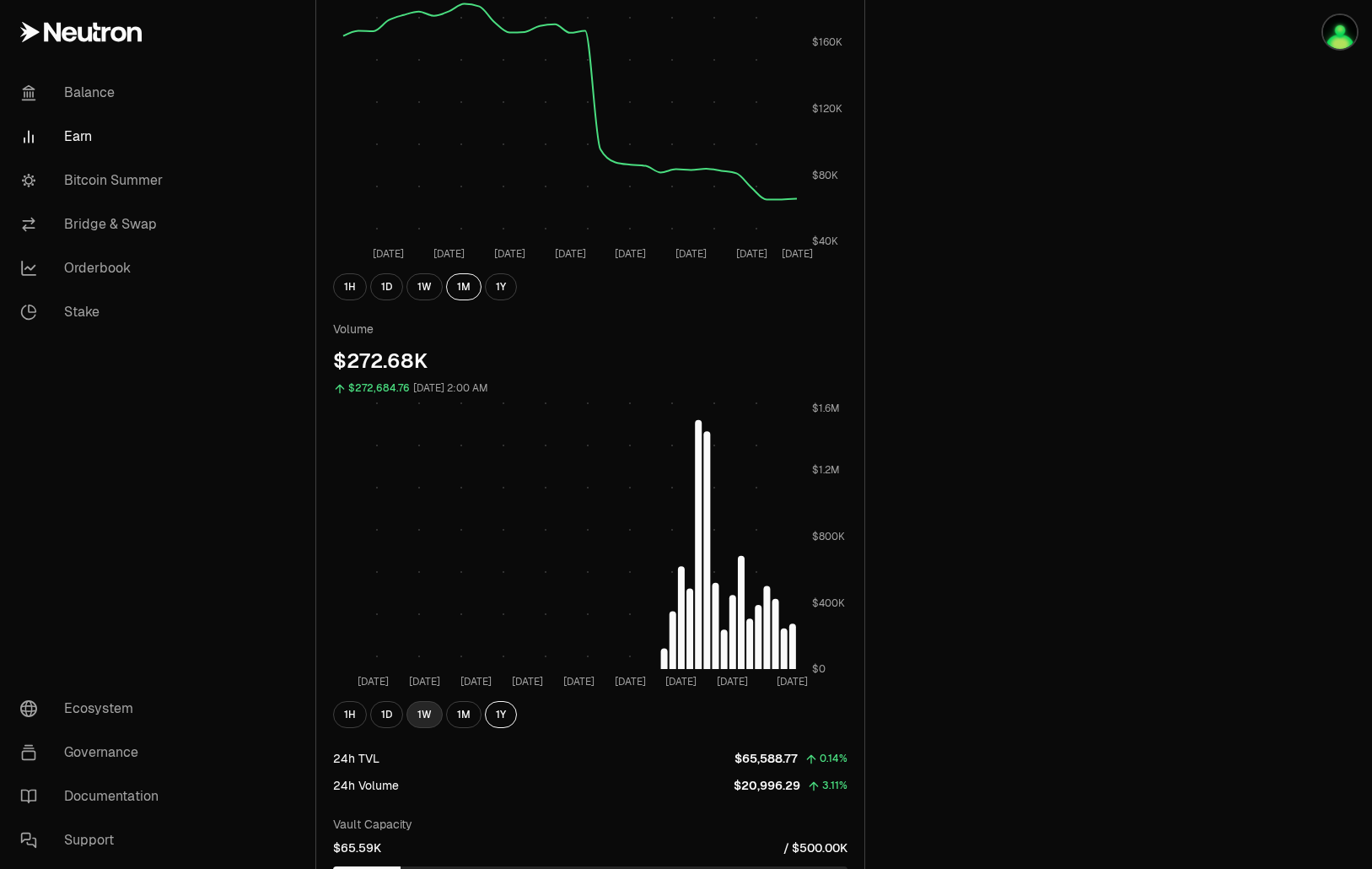
click at [436, 712] on button "1W" at bounding box center [425, 714] width 36 height 27
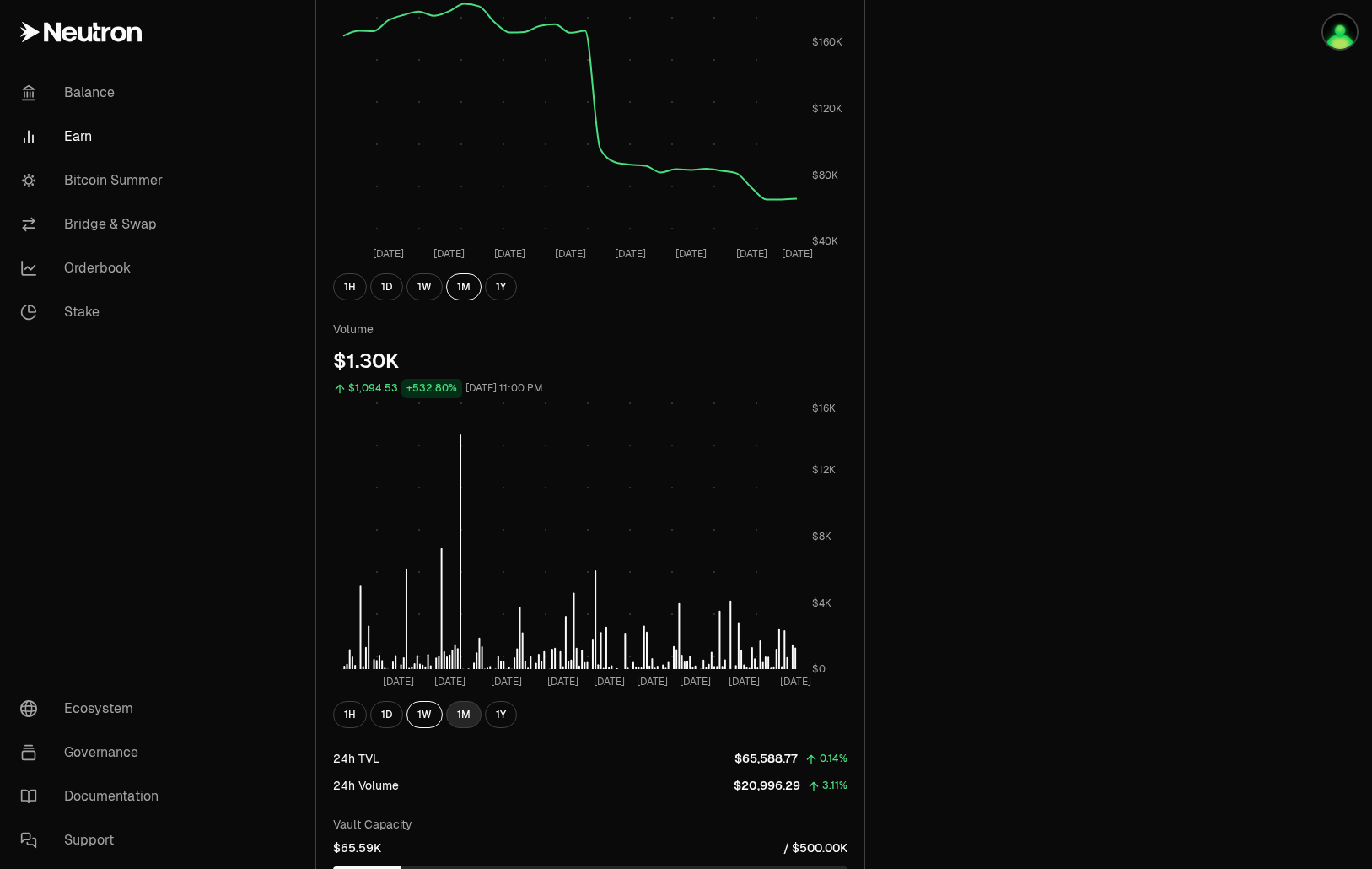
click at [471, 712] on button "1M" at bounding box center [463, 714] width 35 height 27
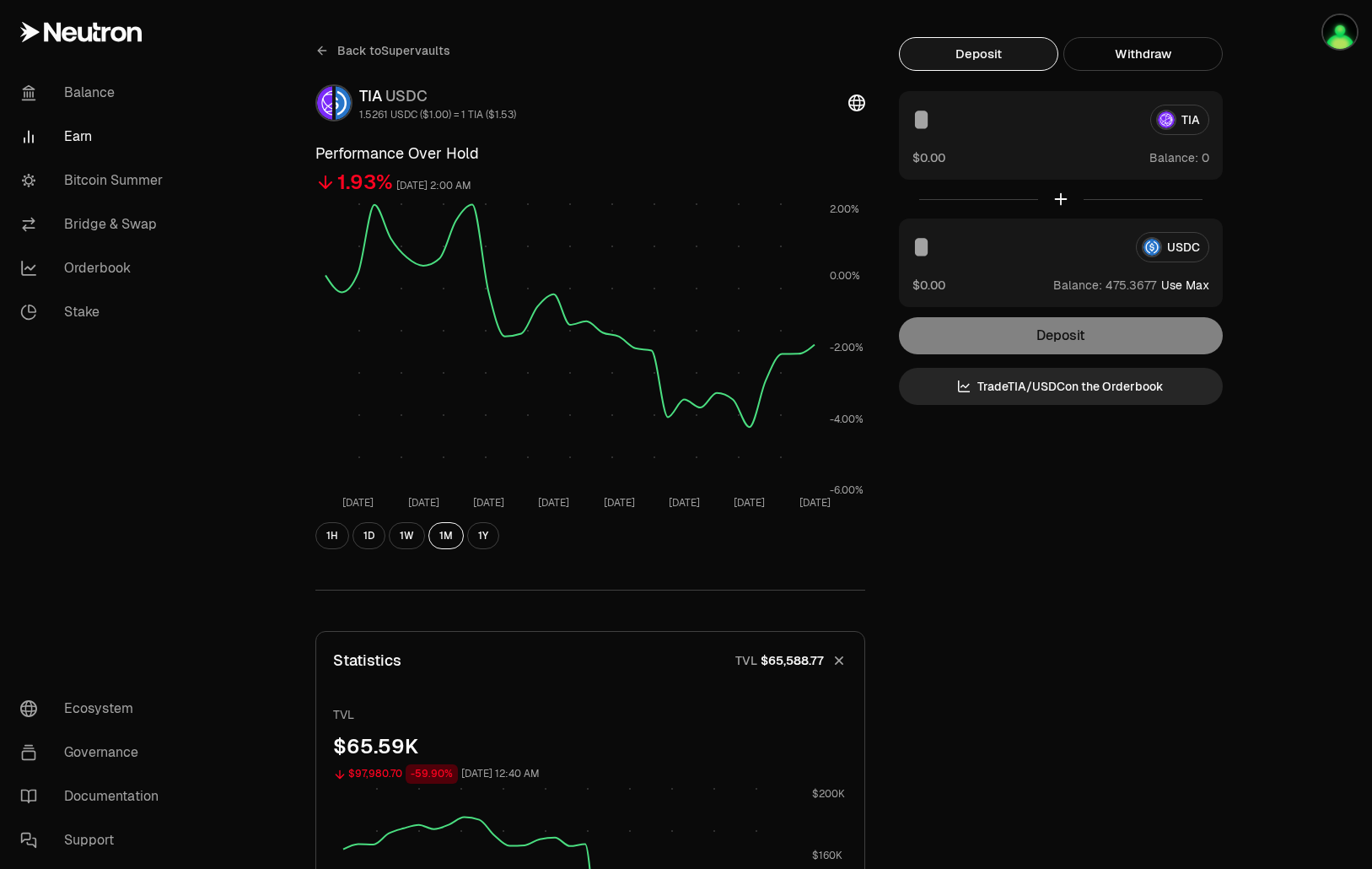
scroll to position [0, 0]
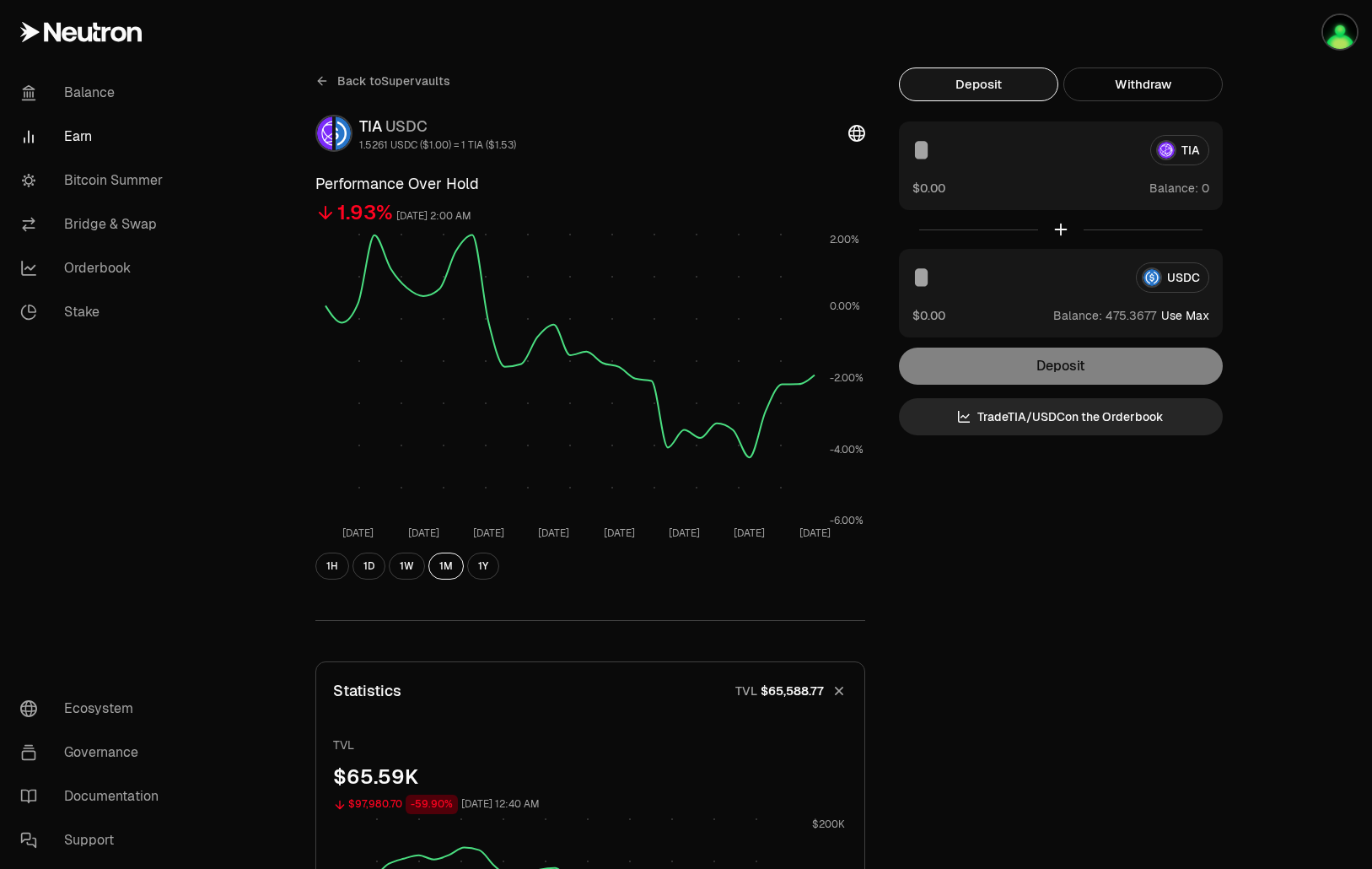
click at [390, 76] on span "Back to Supervaults" at bounding box center [393, 81] width 113 height 17
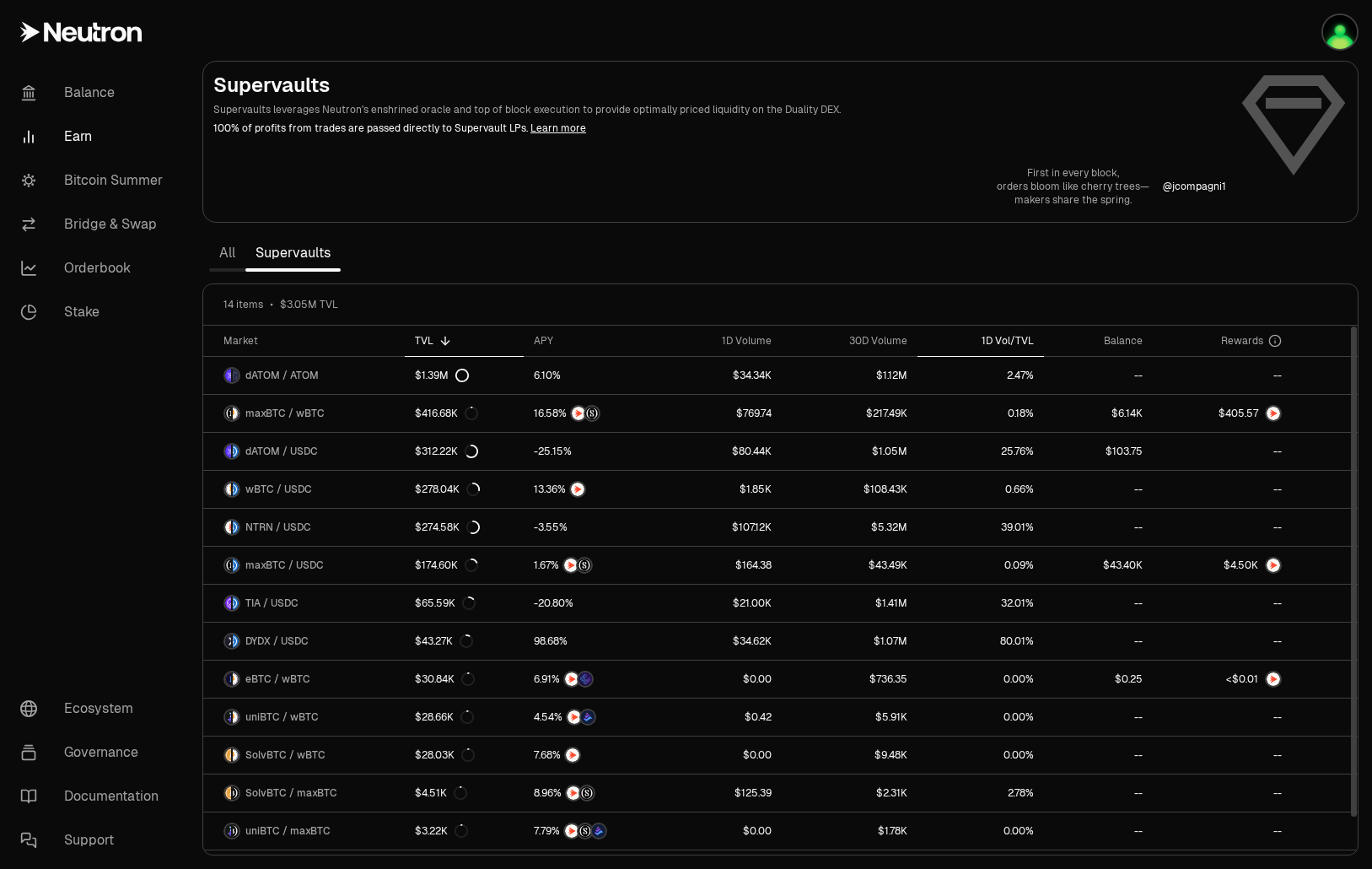
click at [992, 346] on div "1D Vol/TVL" at bounding box center [981, 340] width 107 height 13
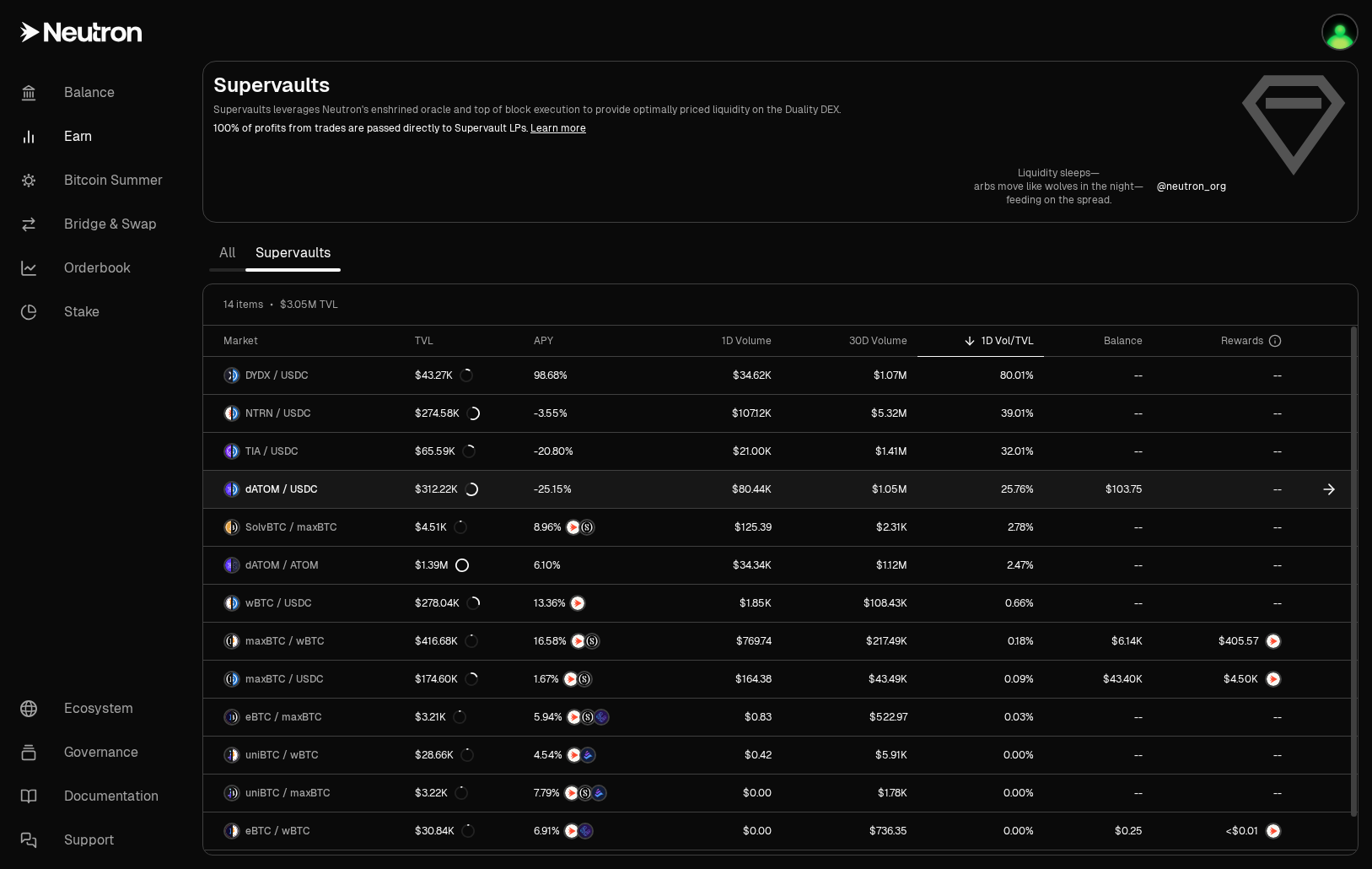
drag, startPoint x: 671, startPoint y: 489, endPoint x: 662, endPoint y: 490, distance: 9.3
click at [662, 490] on link "$80.44K" at bounding box center [720, 489] width 124 height 37
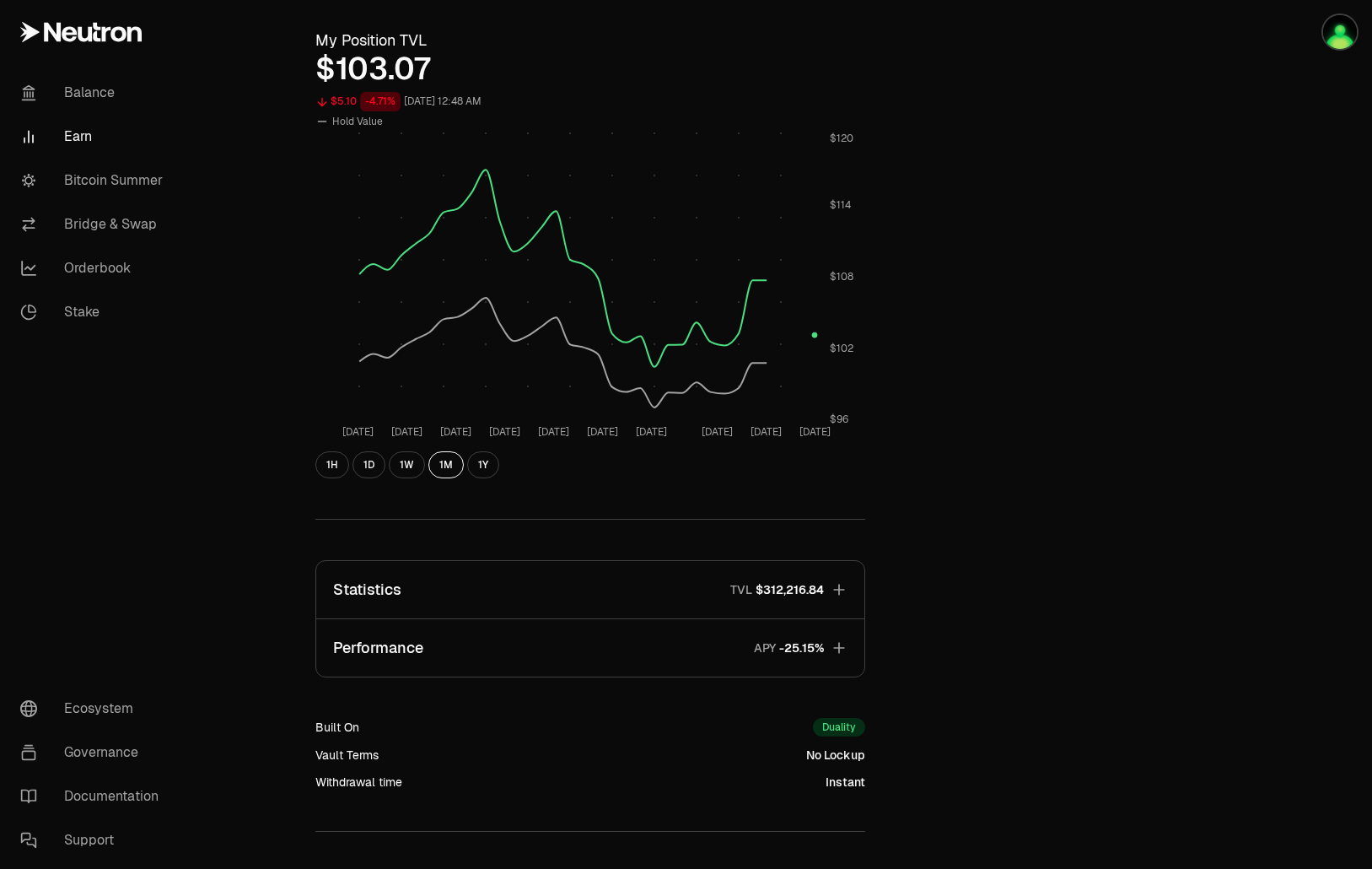
scroll to position [716, 0]
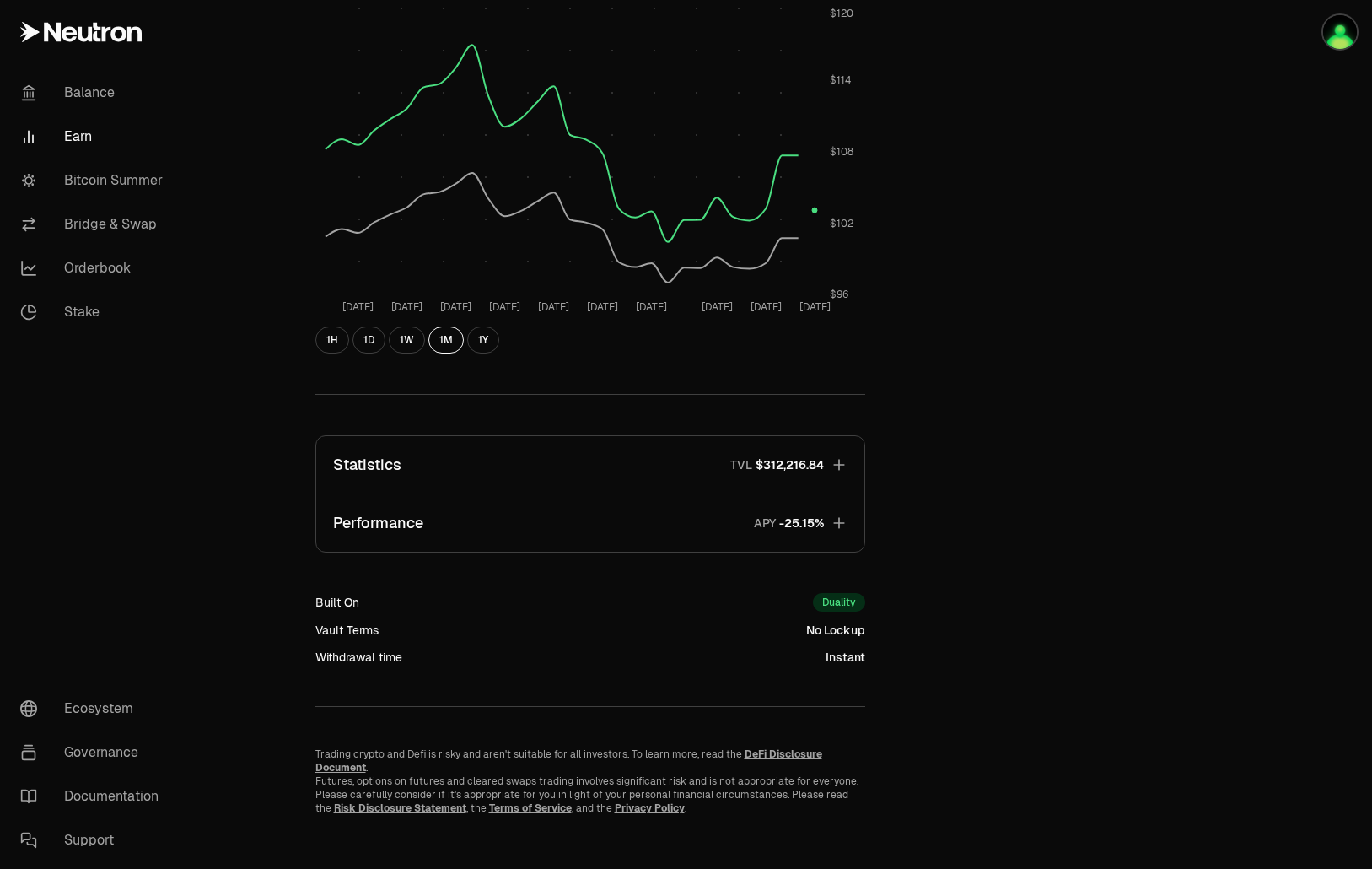
click at [612, 465] on button "Statistics TVL $312,216.84" at bounding box center [590, 464] width 548 height 57
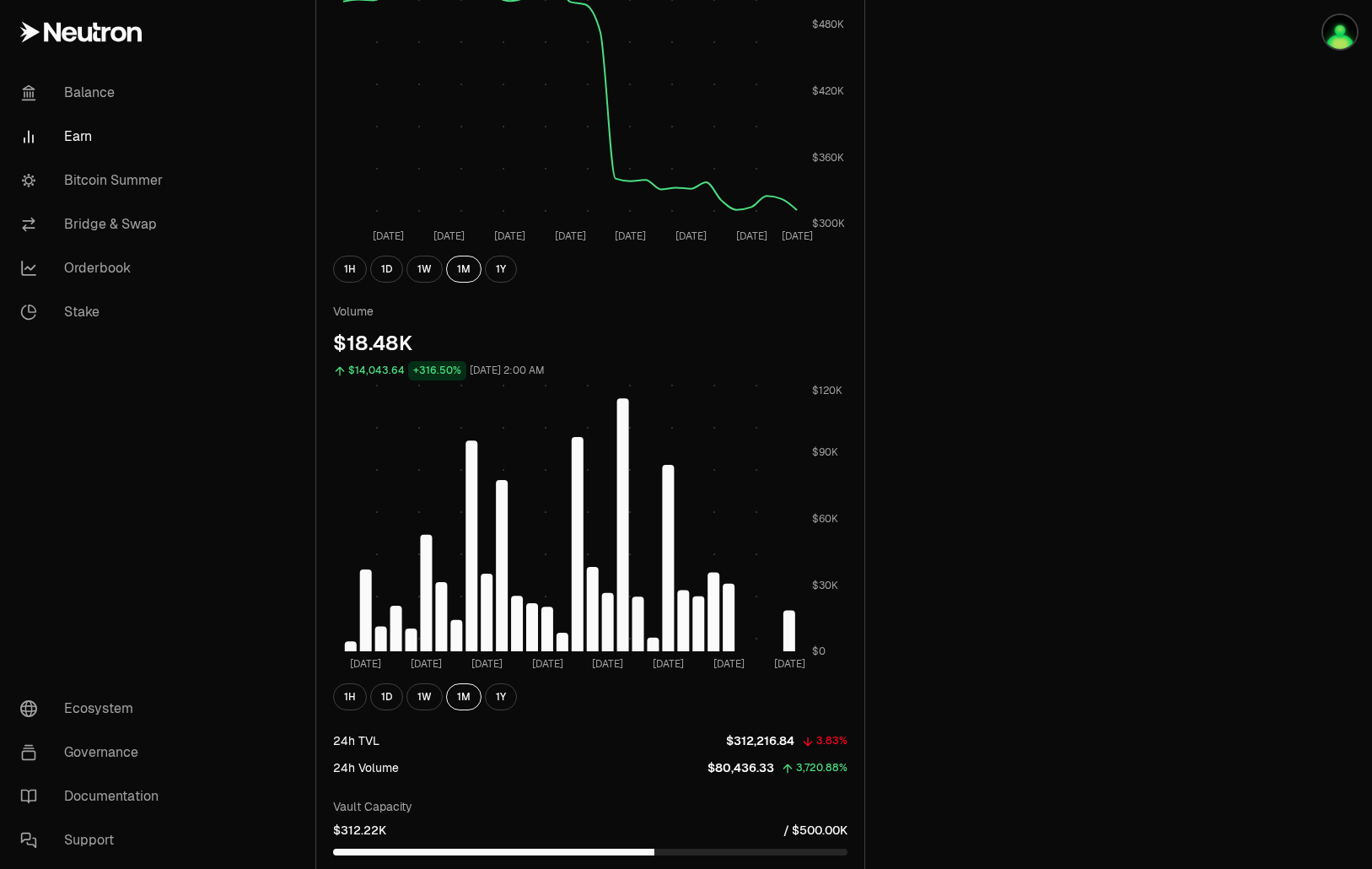
scroll to position [1391, 0]
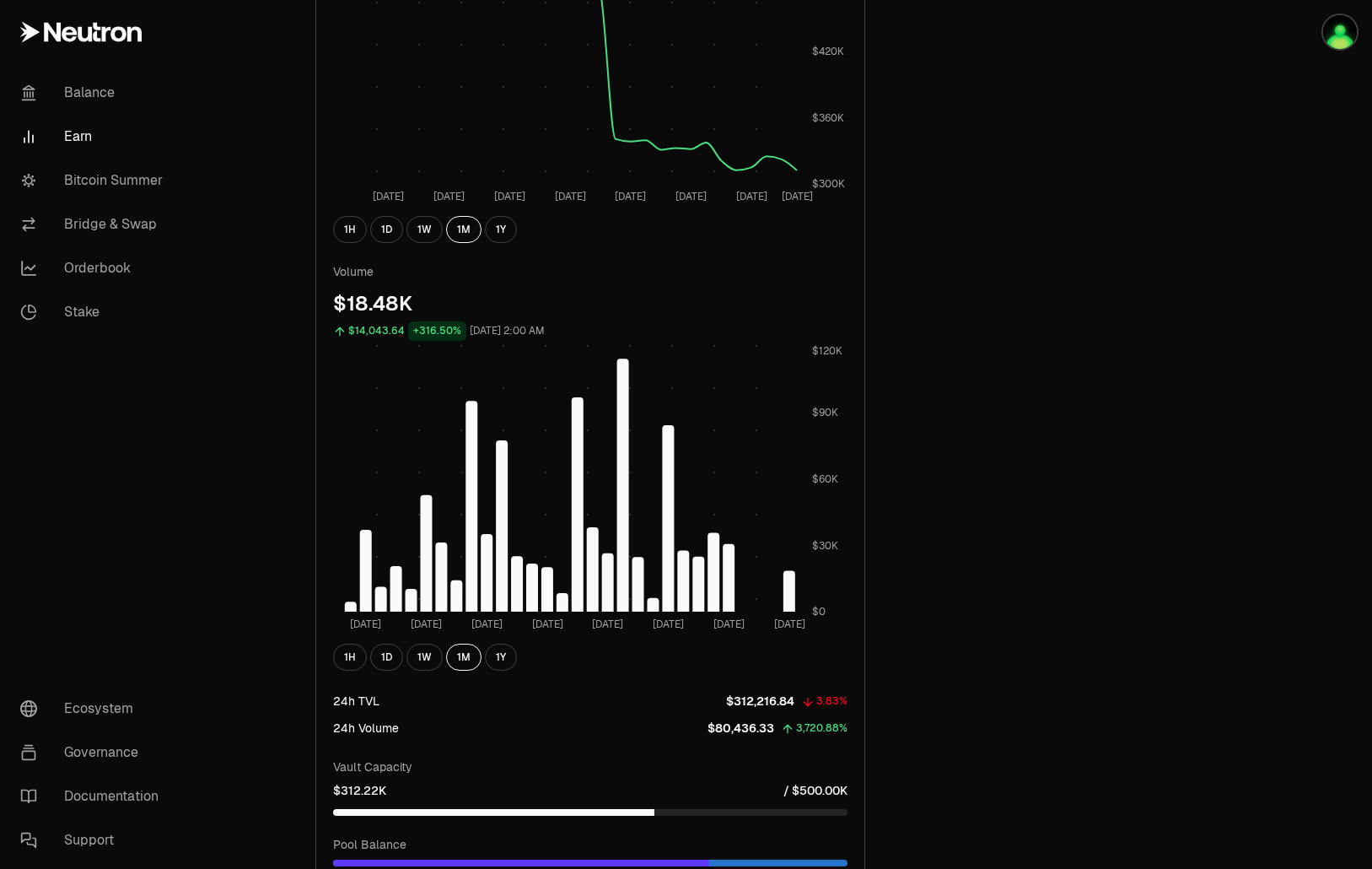
click at [516, 660] on div "1H 1D 1W 1M 1Y" at bounding box center [590, 657] width 514 height 27
click at [509, 661] on button "1Y" at bounding box center [501, 657] width 32 height 27
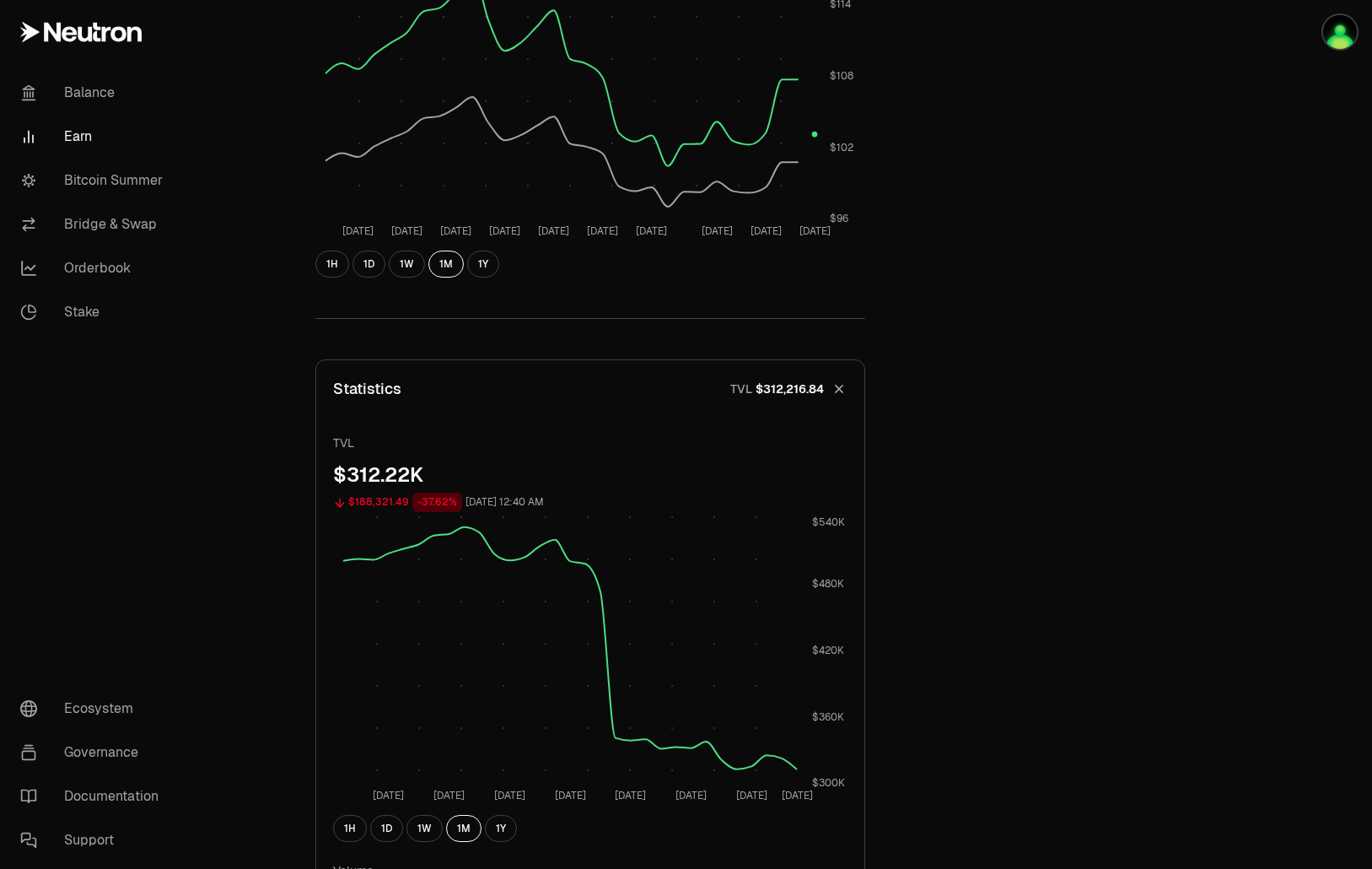
scroll to position [455, 0]
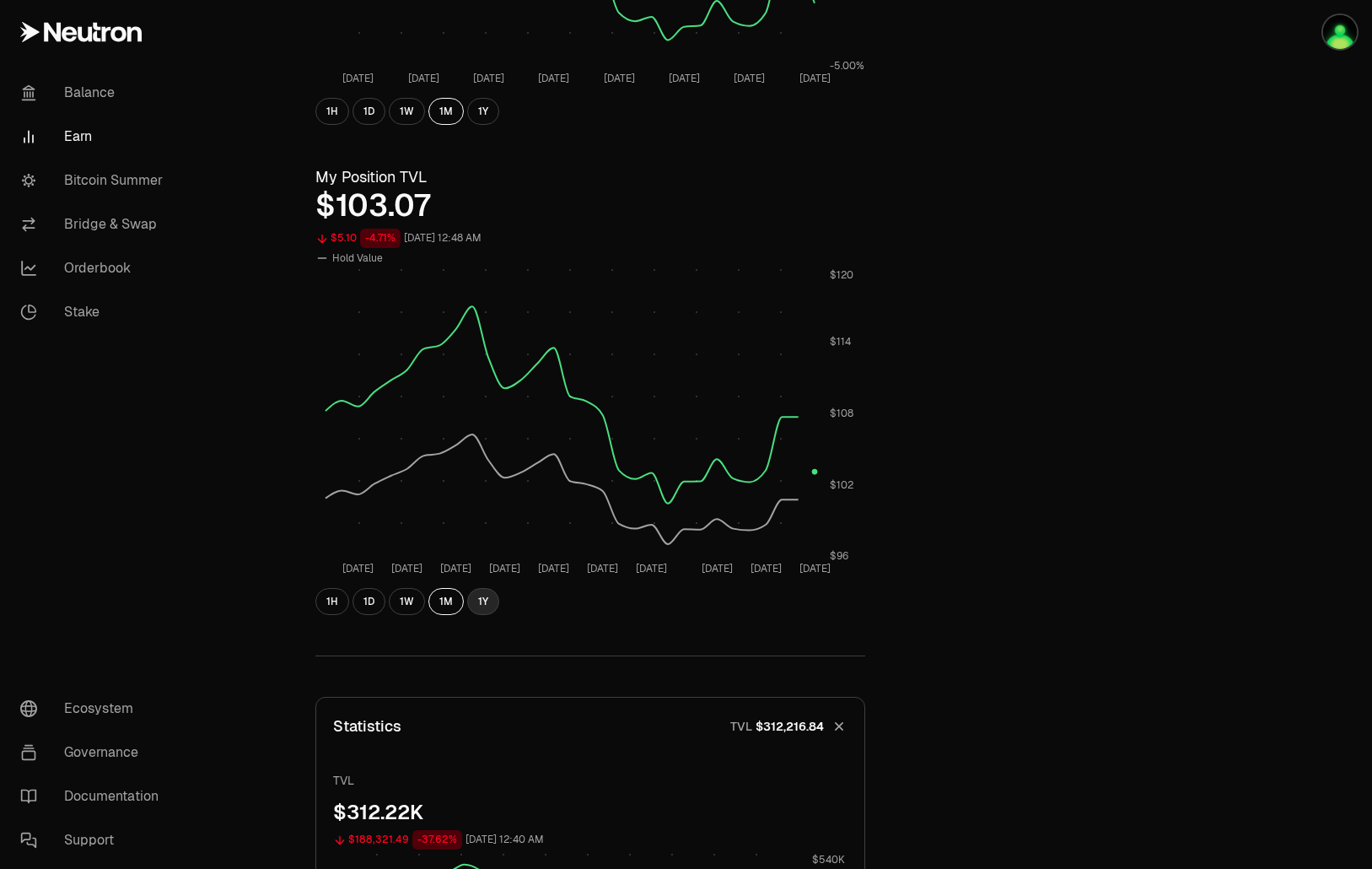
click at [480, 594] on button "1Y" at bounding box center [483, 601] width 32 height 27
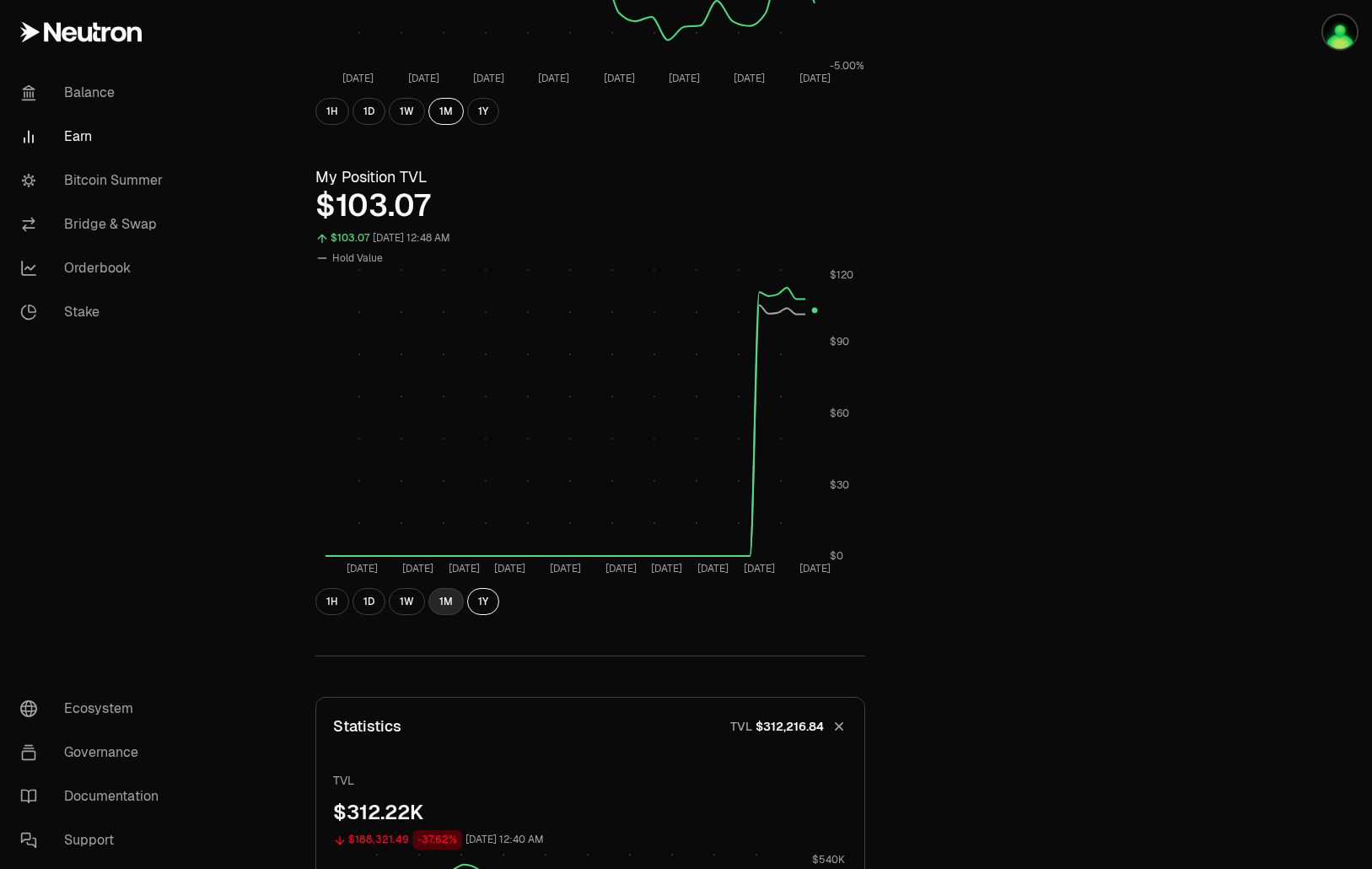
click at [442, 600] on button "1M" at bounding box center [445, 601] width 35 height 27
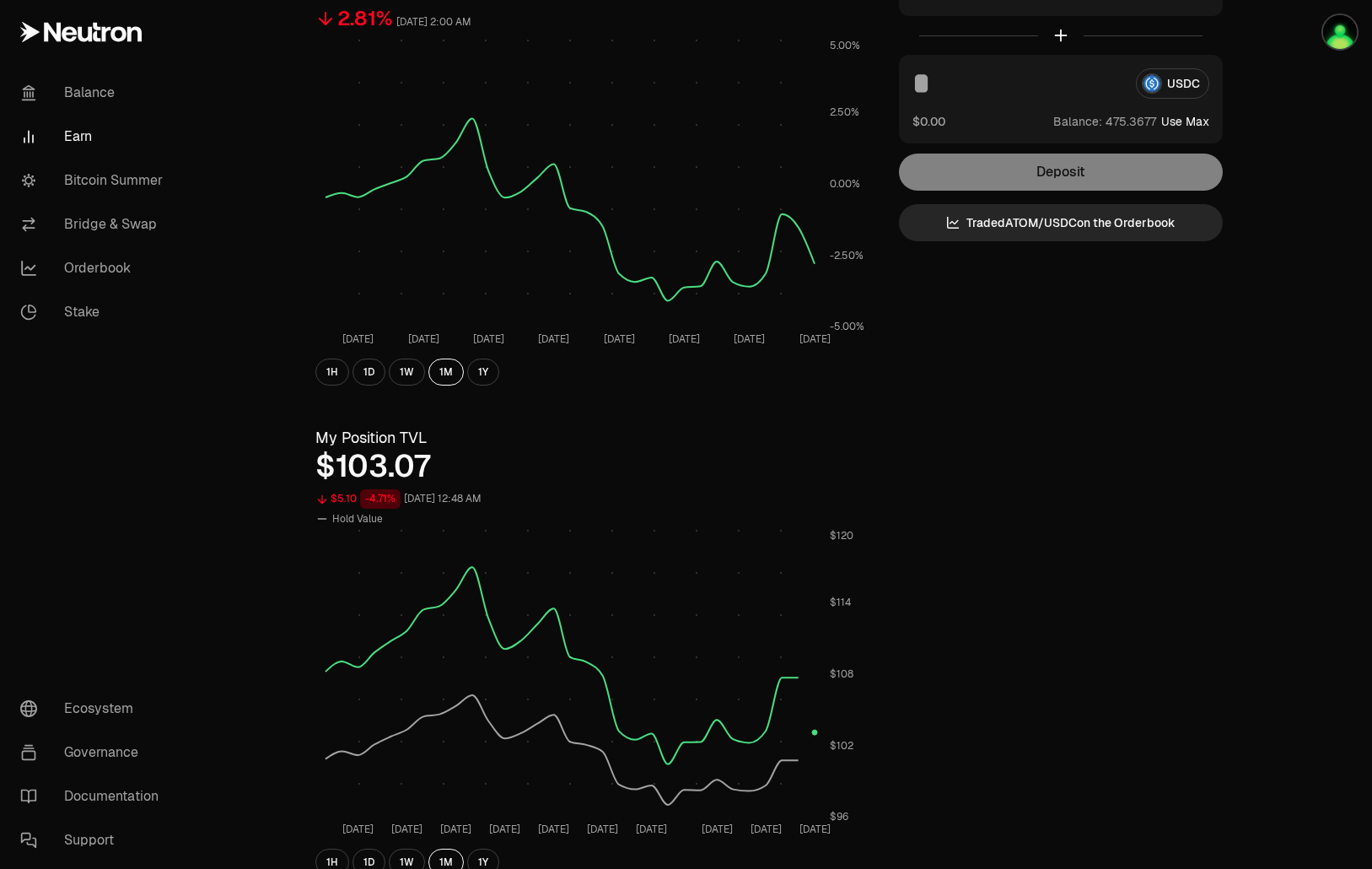
scroll to position [33, 0]
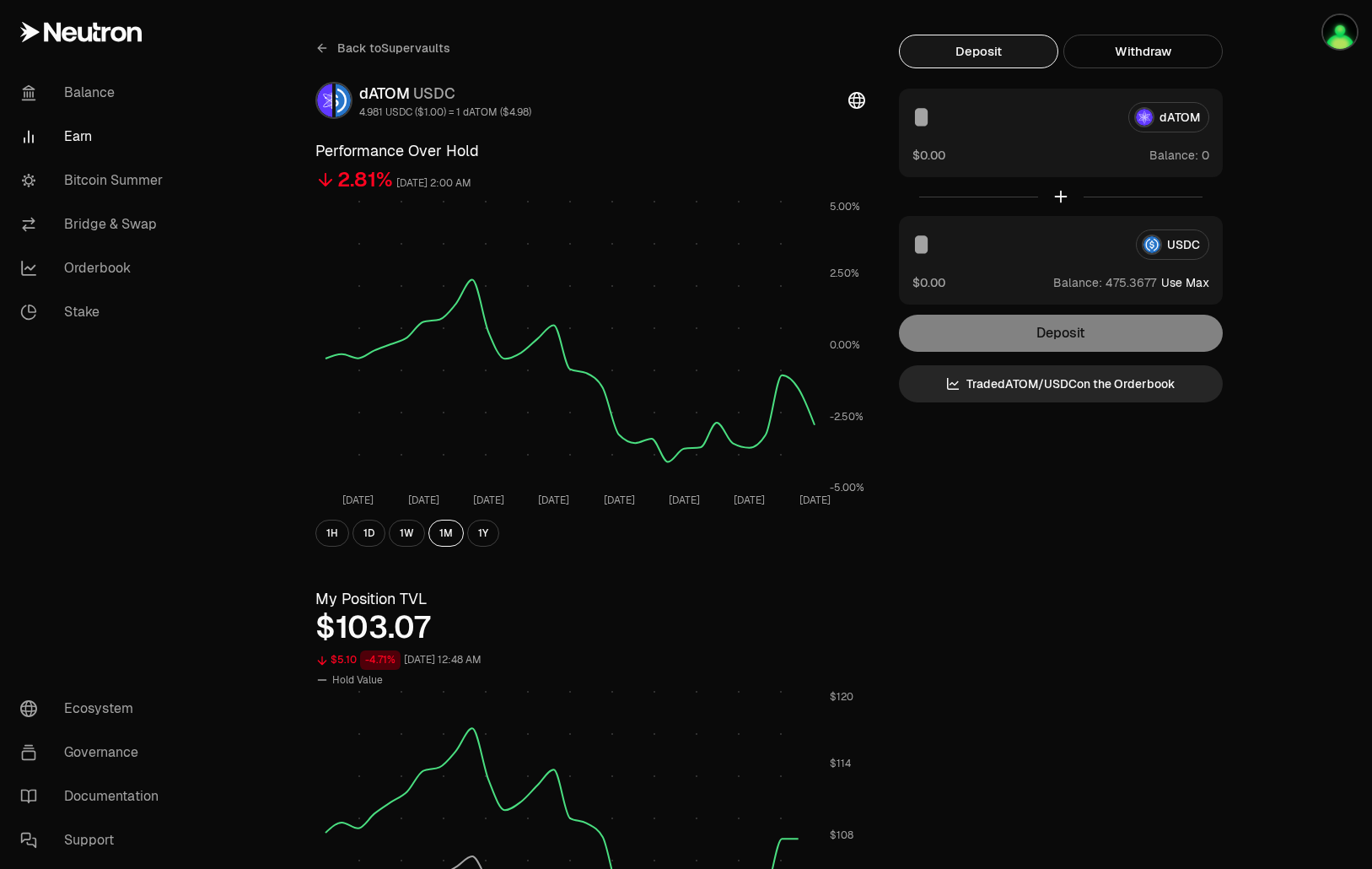
click at [63, 126] on link "Earn" at bounding box center [94, 137] width 175 height 44
